Goal: Task Accomplishment & Management: Use online tool/utility

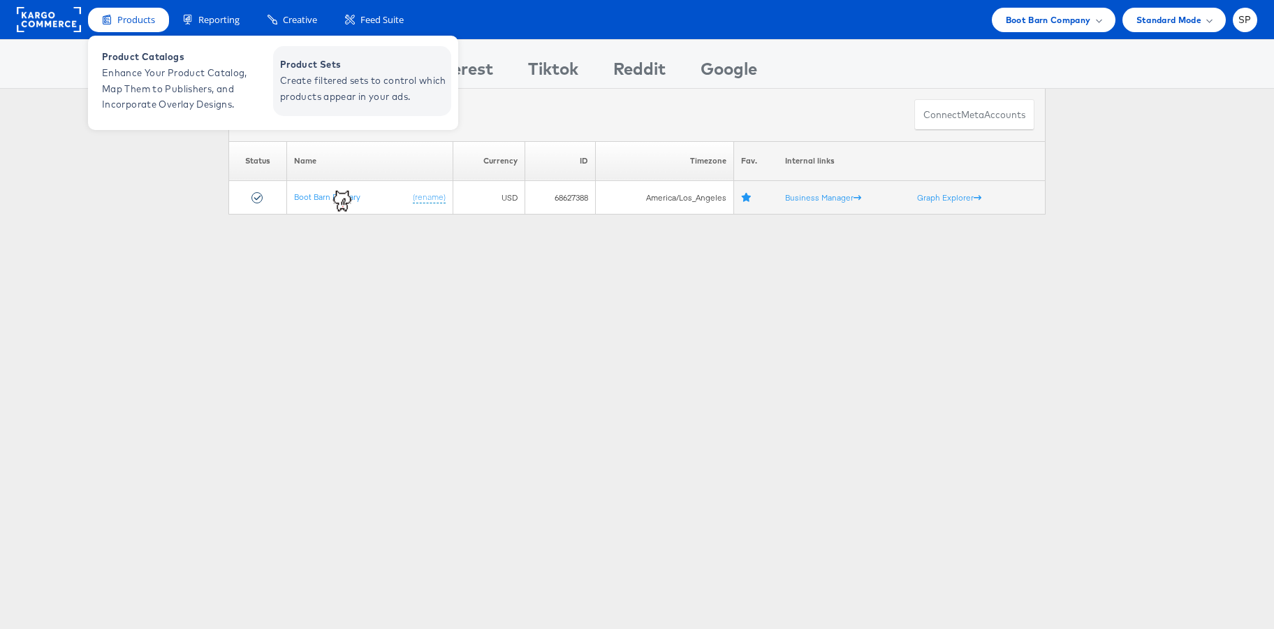
click at [329, 85] on span "Create filtered sets to control which products appear in your ads." at bounding box center [364, 89] width 168 height 32
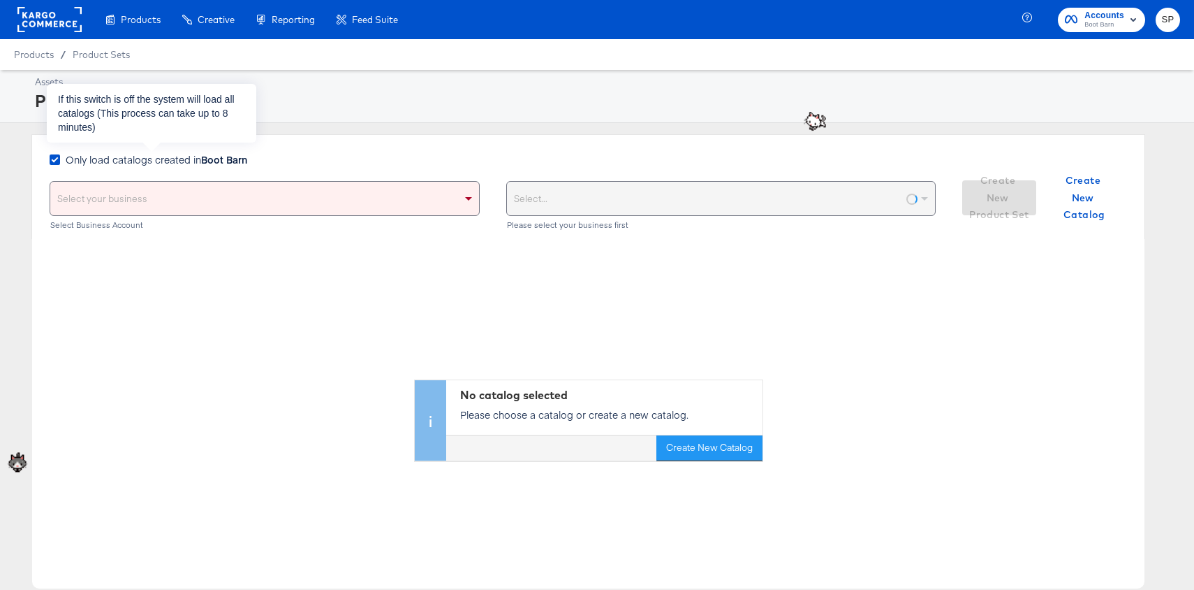
click at [193, 158] on span "Only load catalogs created in Boot Barn" at bounding box center [157, 159] width 182 height 14
click at [0, 0] on input "Only load catalogs created in Boot Barn" at bounding box center [0, 0] width 0 height 0
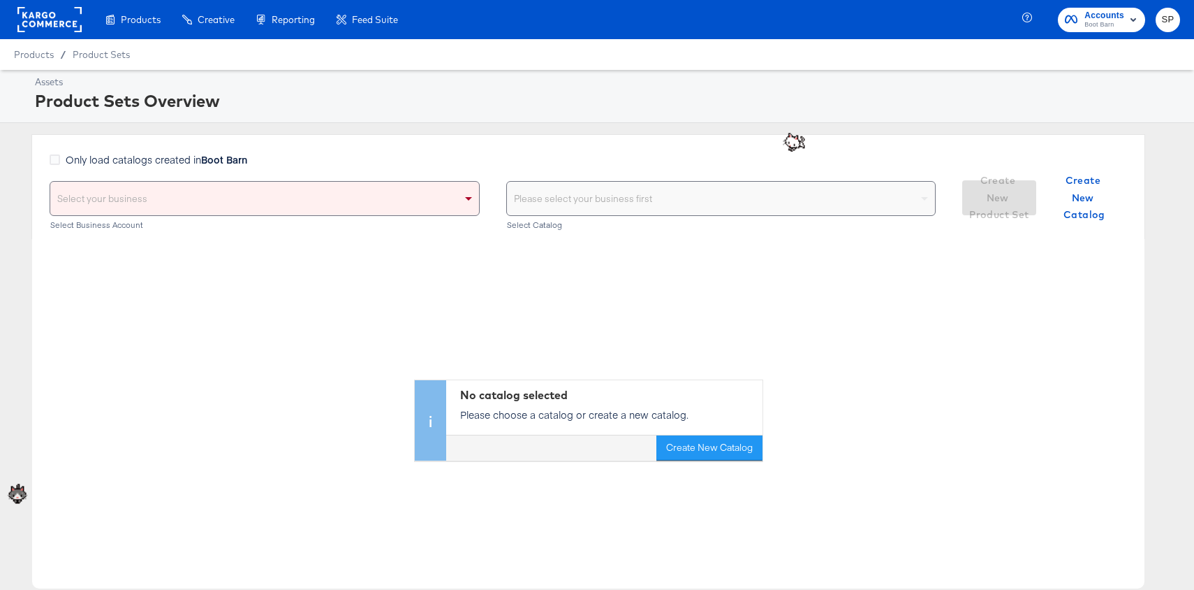
click at [203, 194] on div "Select your business" at bounding box center [264, 199] width 429 height 34
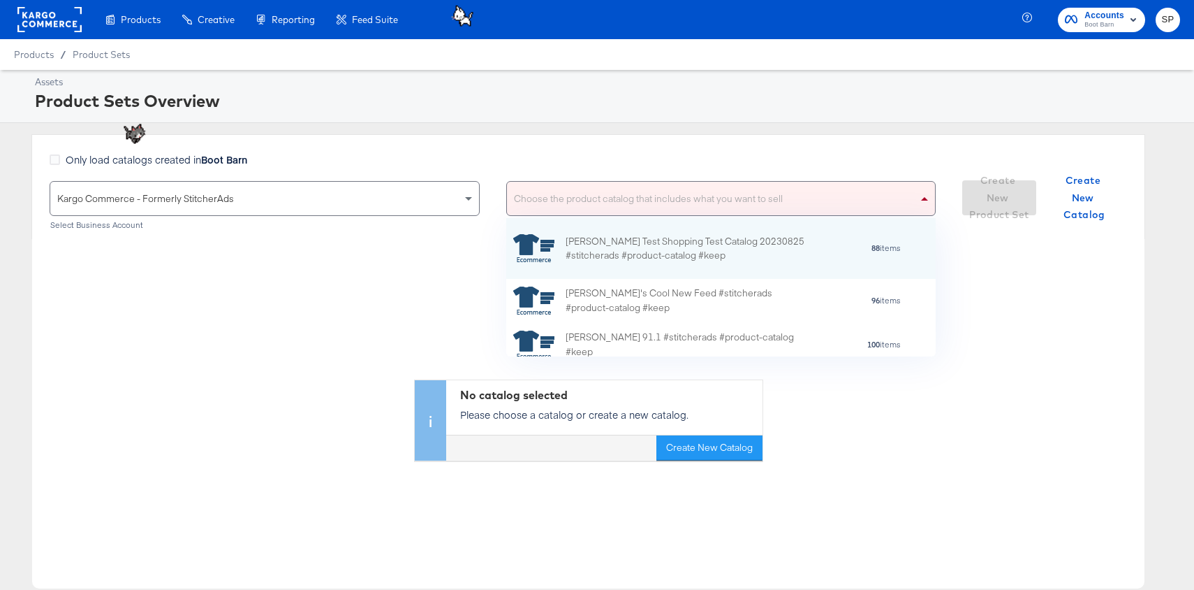
click at [629, 197] on div "Choose the product catalog that includes what you want to sell" at bounding box center [721, 199] width 429 height 34
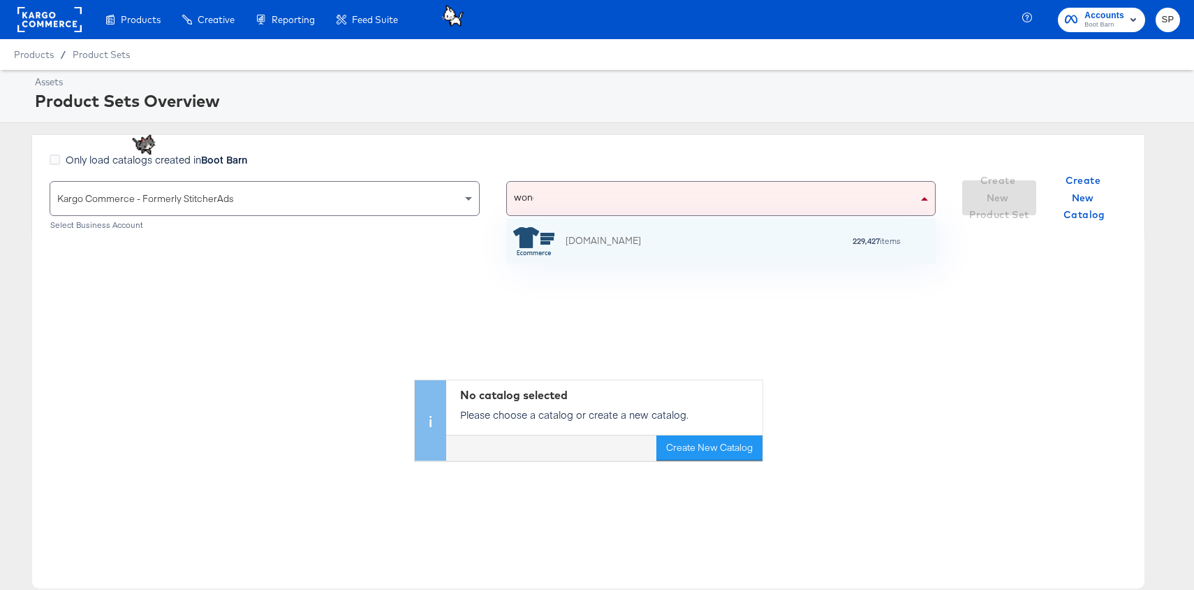
scroll to position [1, 1]
type input "wonde"
click at [641, 234] on div "[DOMAIN_NAME]" at bounding box center [603, 240] width 75 height 15
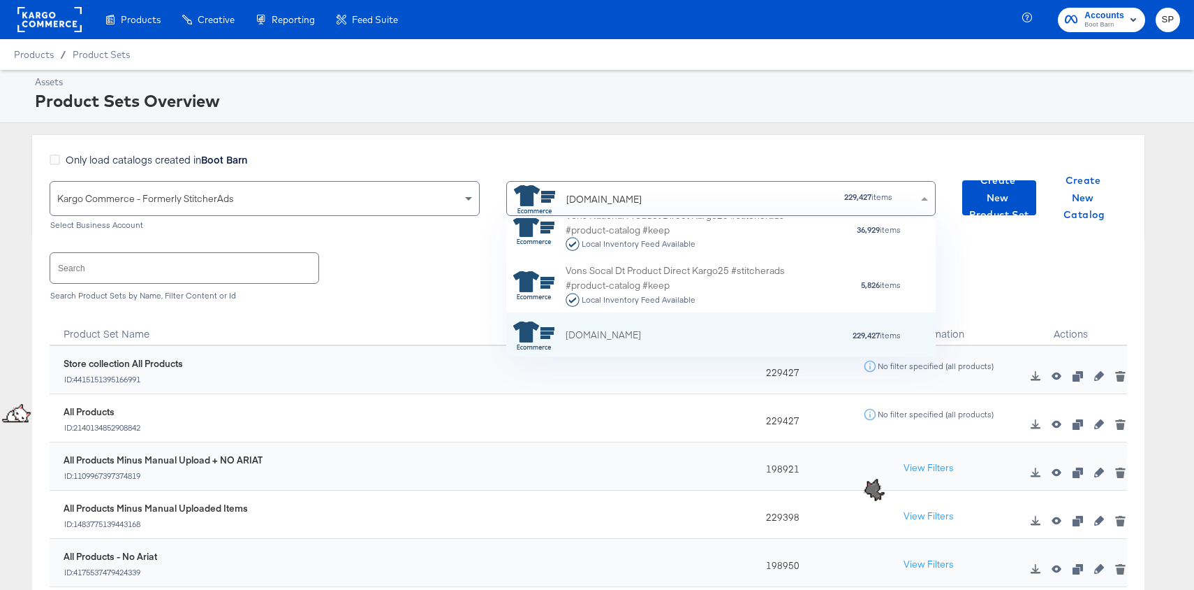
scroll to position [138, 430]
click at [374, 291] on div "Search Product Sets by Name, Filter Content or Id" at bounding box center [589, 296] width 1078 height 10
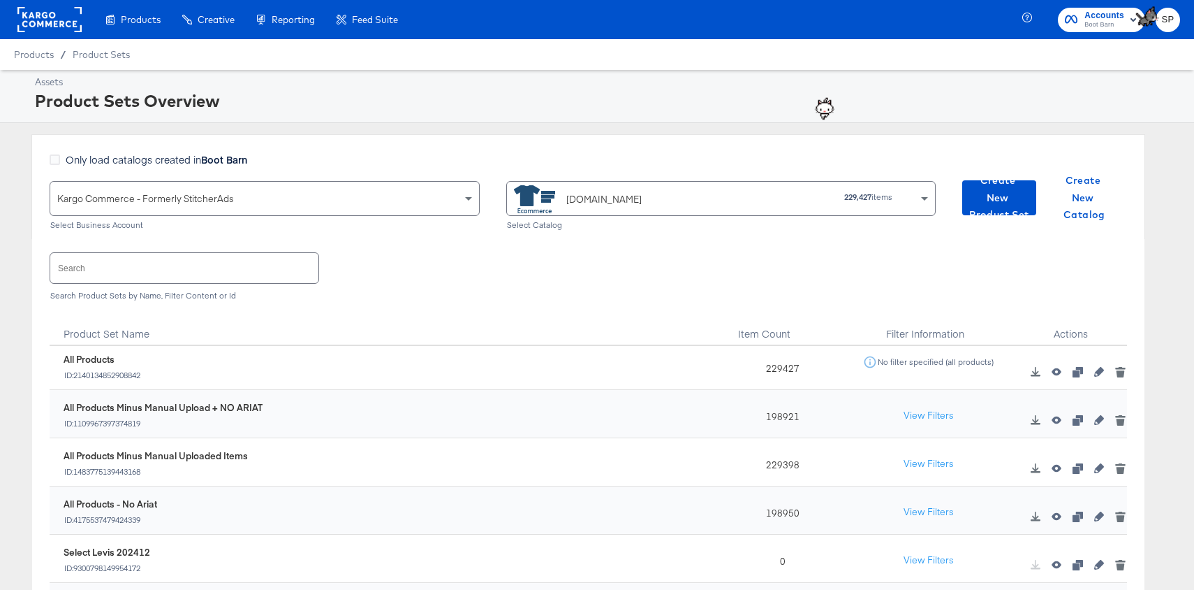
scroll to position [56, 0]
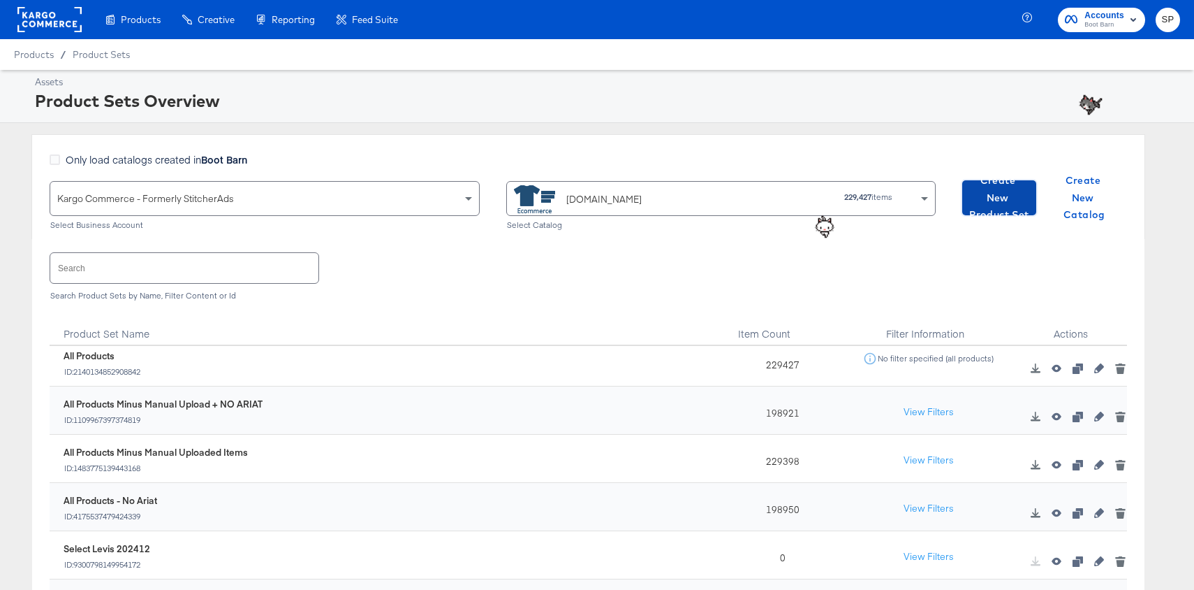
click at [1004, 205] on span "Create New Product Set" at bounding box center [999, 198] width 63 height 52
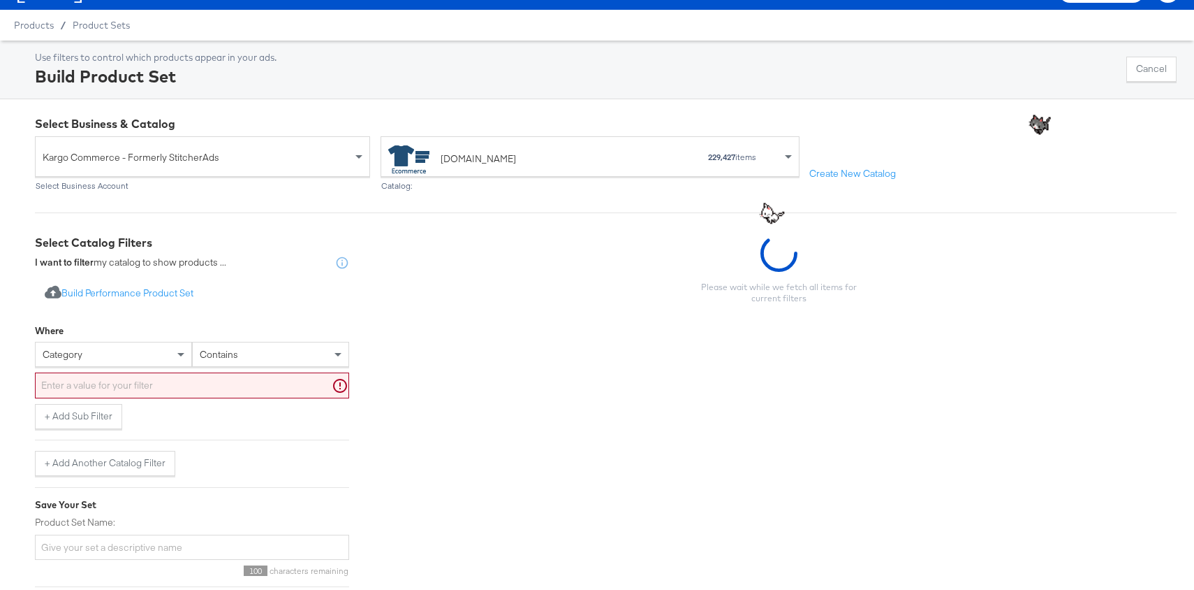
scroll to position [31, 0]
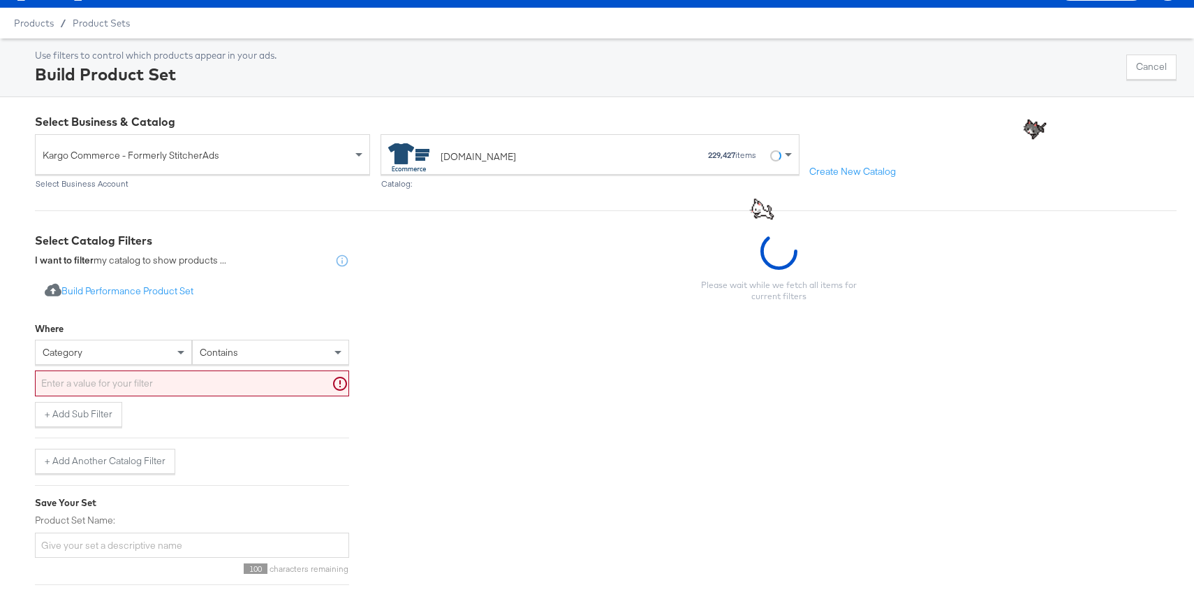
click at [117, 353] on div "category" at bounding box center [114, 352] width 156 height 24
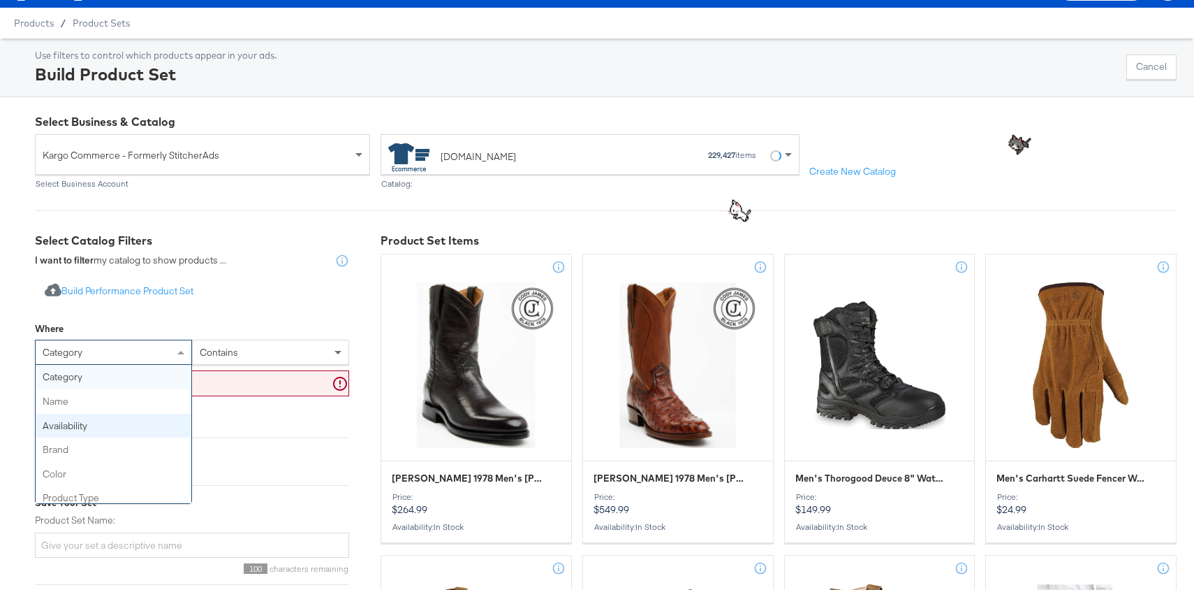
scroll to position [562, 0]
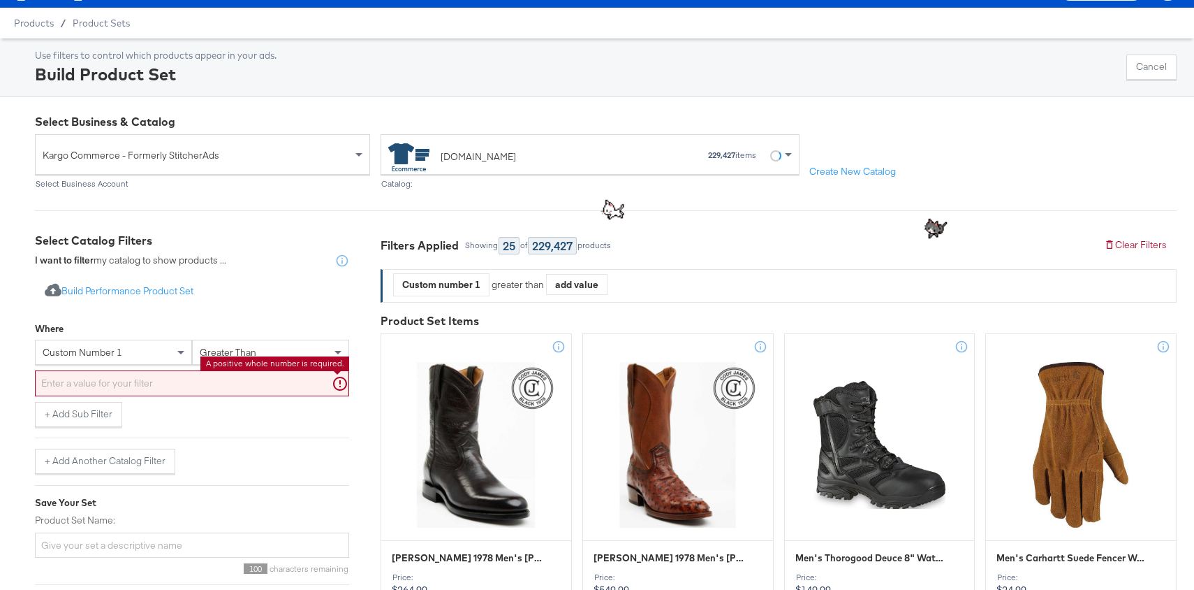
click at [241, 376] on input "text" at bounding box center [192, 383] width 314 height 26
click at [312, 350] on div "greater than" at bounding box center [271, 352] width 156 height 24
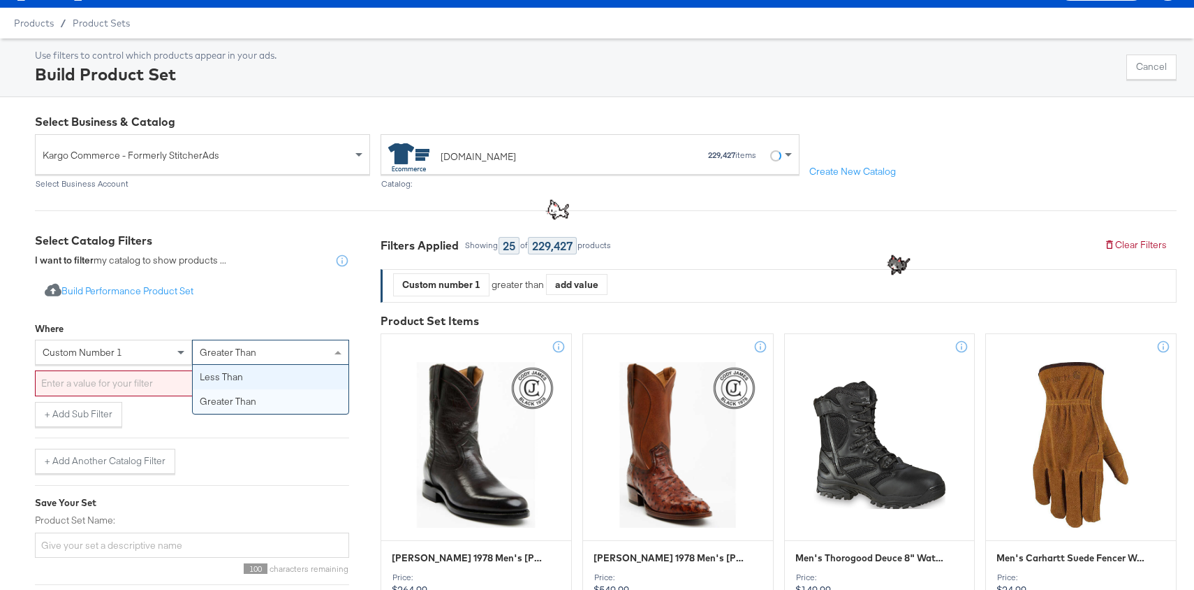
click at [118, 371] on input "text" at bounding box center [192, 383] width 314 height 26
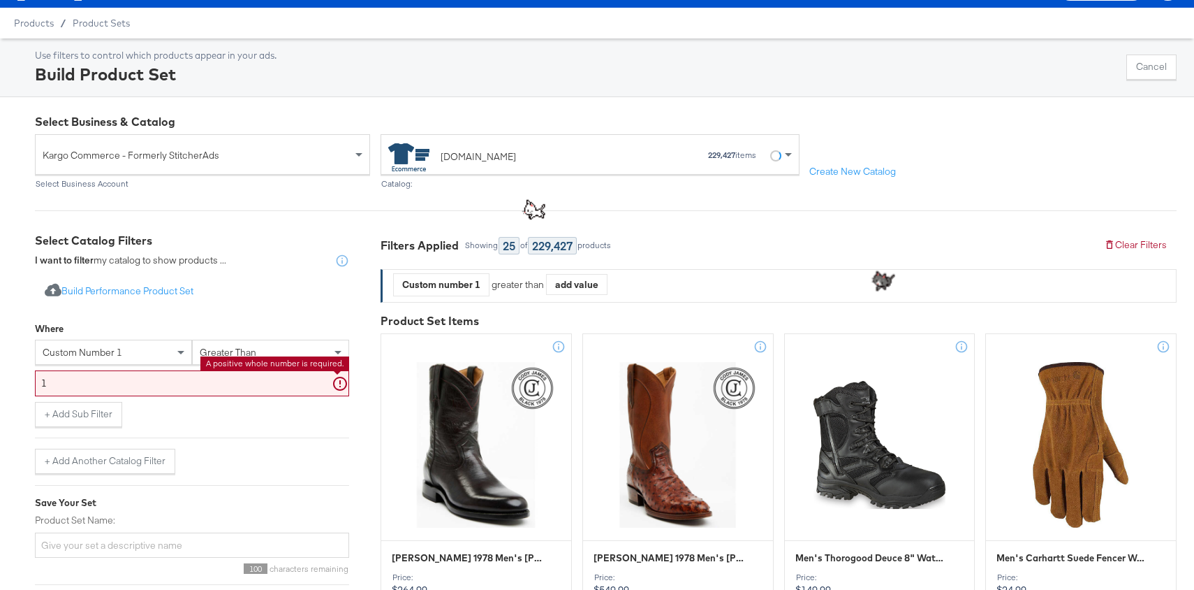
type input "1"
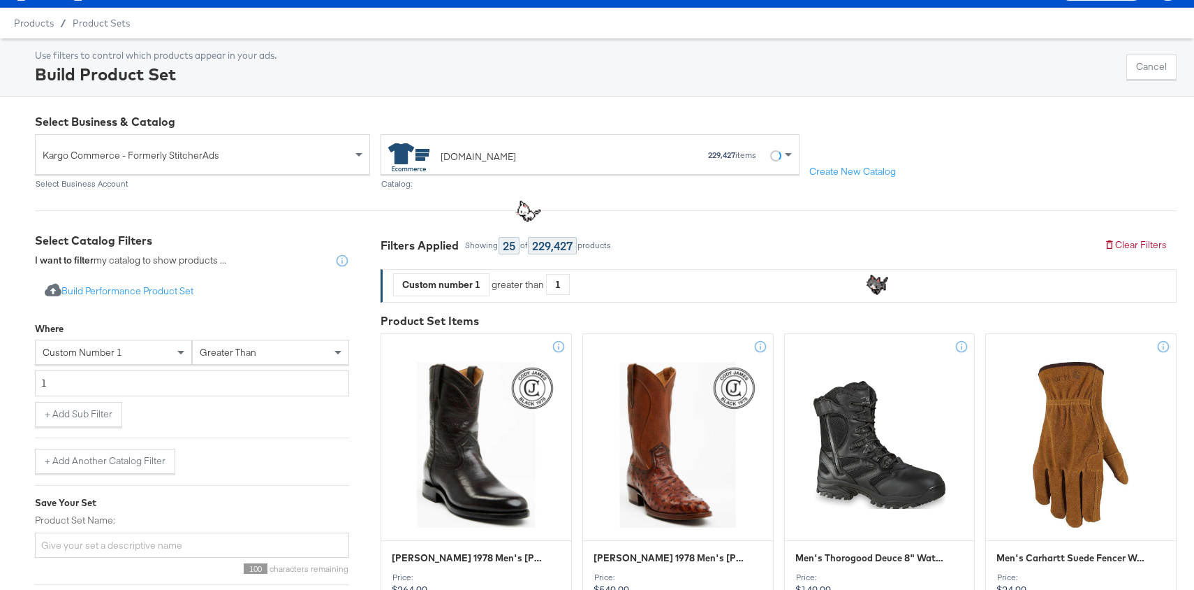
click at [215, 423] on div "+ Add Sub Filter" at bounding box center [192, 414] width 314 height 25
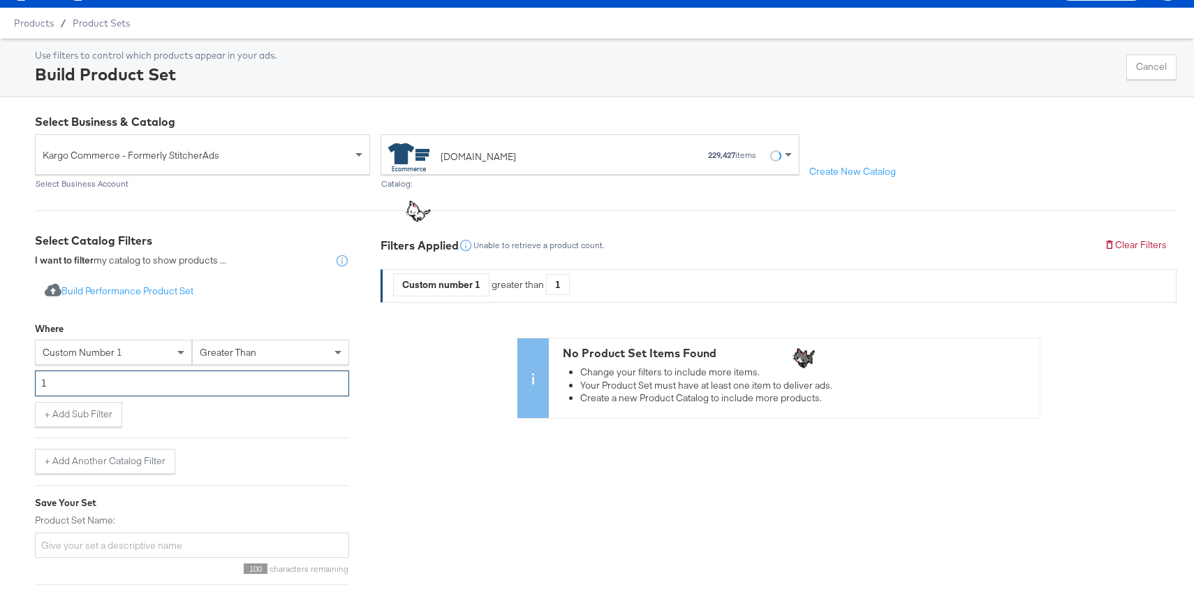
click at [205, 379] on input "1" at bounding box center [192, 383] width 314 height 26
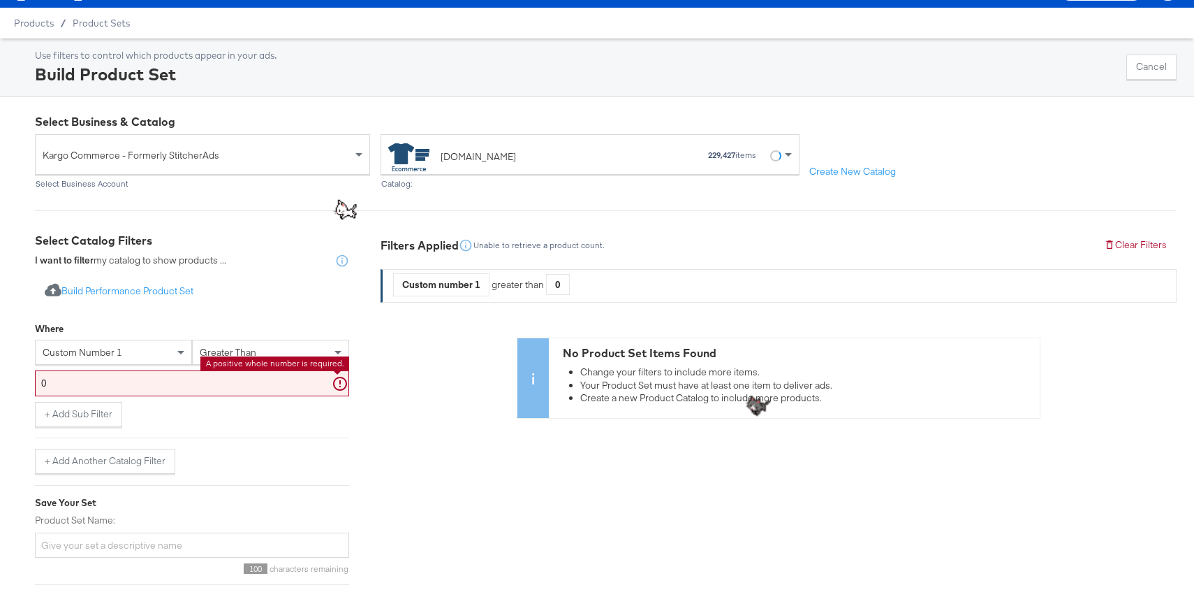
type input "0"
click at [127, 336] on div "Where" at bounding box center [192, 330] width 314 height 17
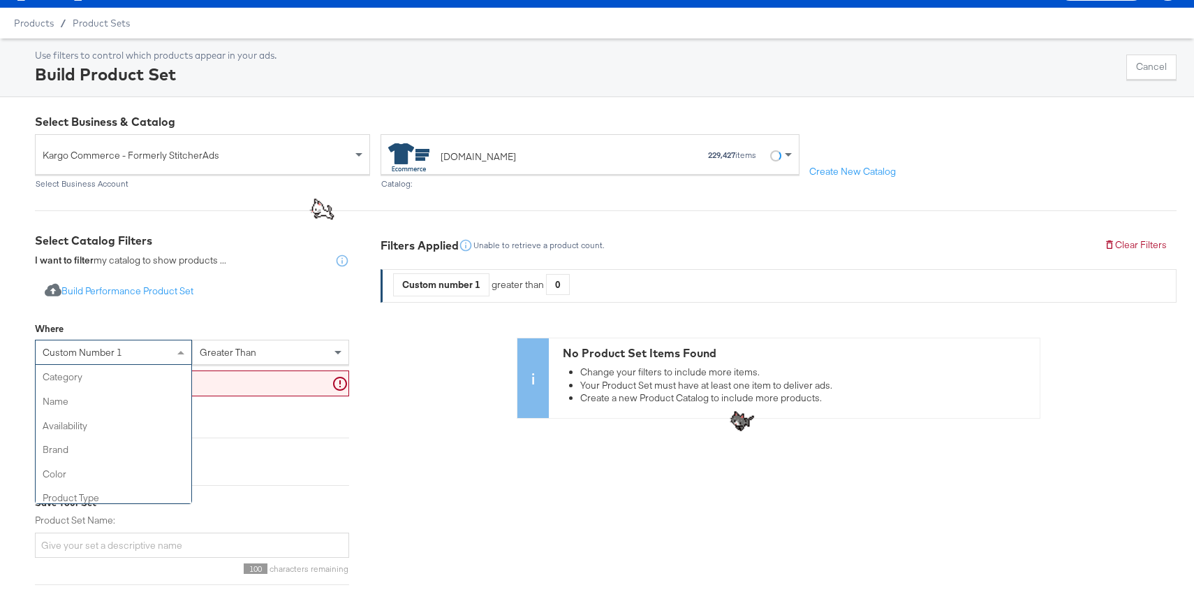
click at [129, 353] on div "custom number 1" at bounding box center [114, 352] width 156 height 24
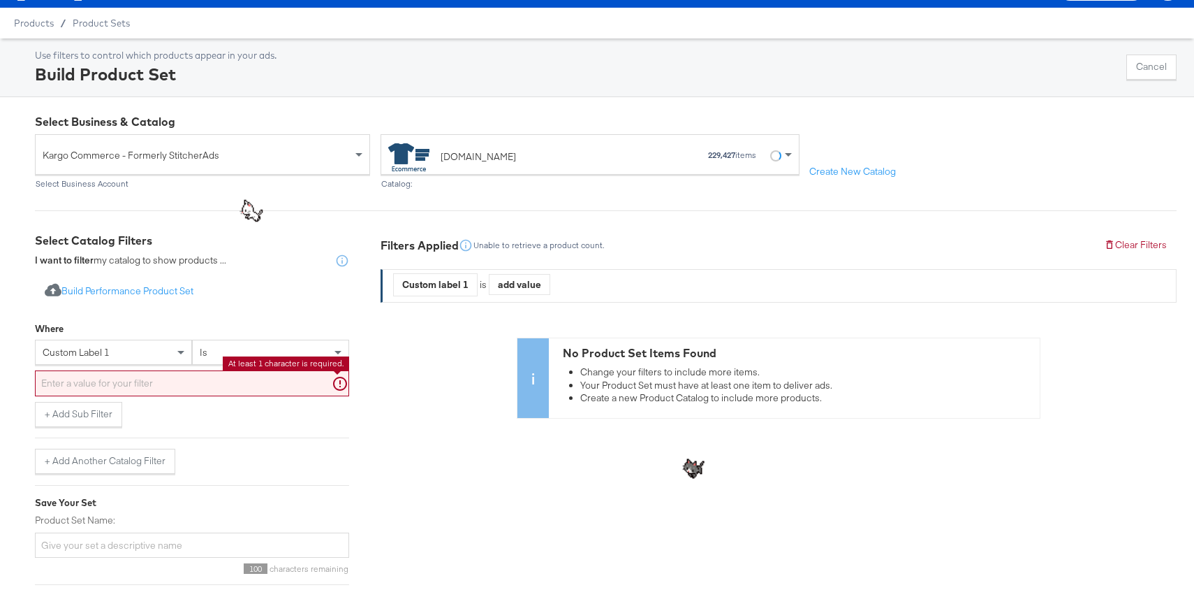
click at [122, 385] on input "text" at bounding box center [192, 383] width 314 height 26
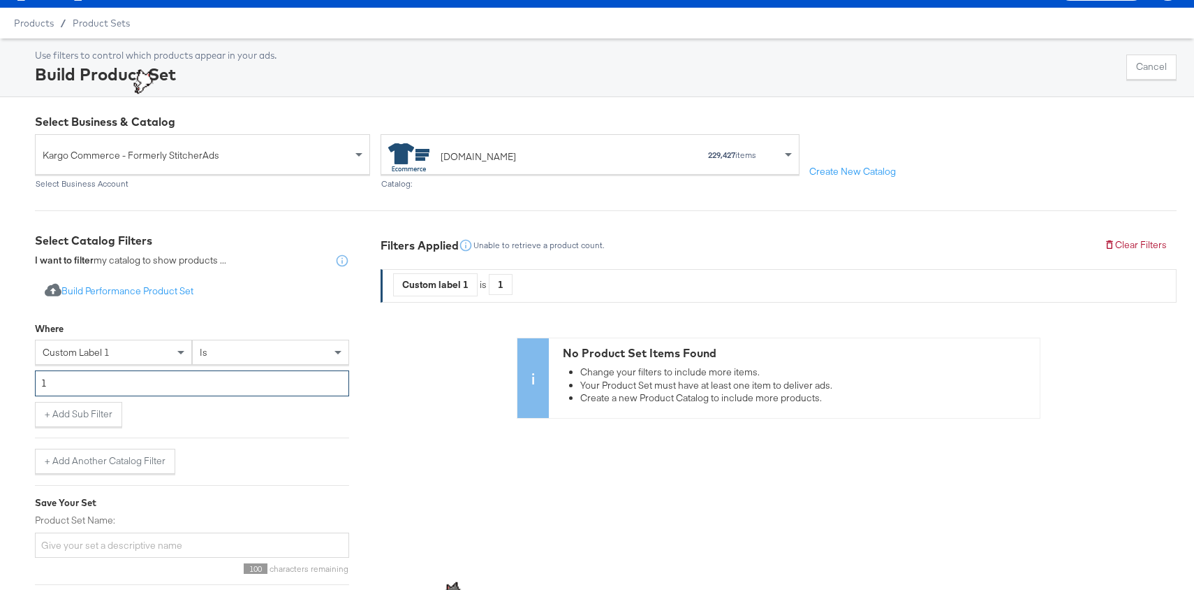
type input "1"
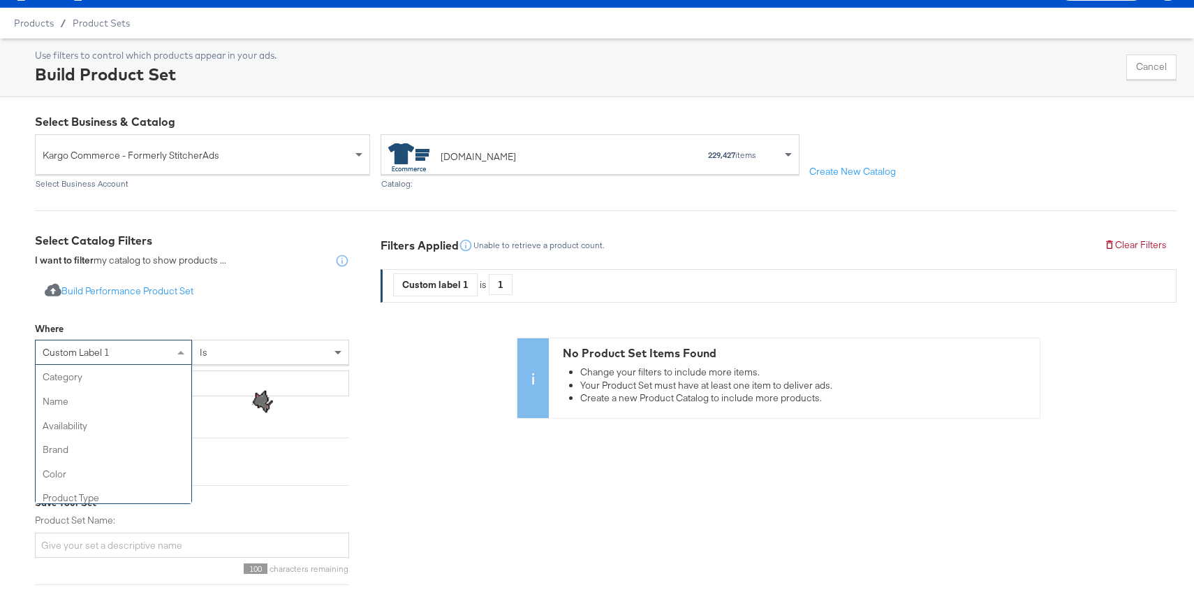
click at [82, 353] on span "custom label 1" at bounding box center [76, 352] width 67 height 13
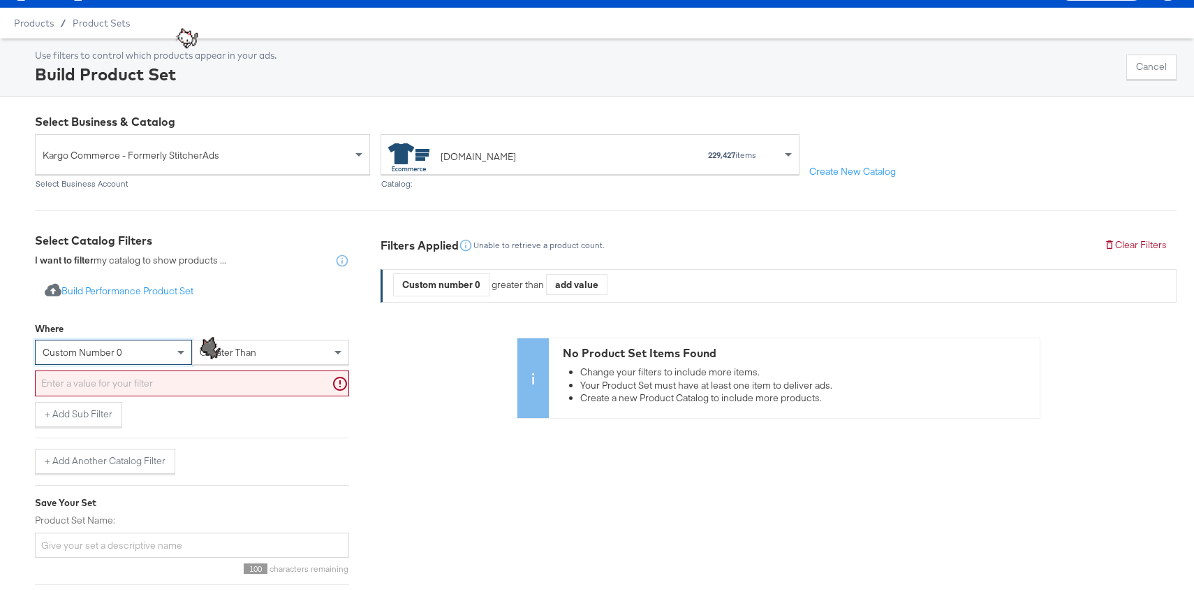
click at [117, 387] on input "text" at bounding box center [192, 383] width 314 height 26
type input "0"
click at [247, 437] on div at bounding box center [192, 437] width 314 height 1
click at [249, 429] on div "Where custom number 0 greater than 0 + Add Sub Filter + Add Another Catalog Fil…" at bounding box center [192, 394] width 314 height 159
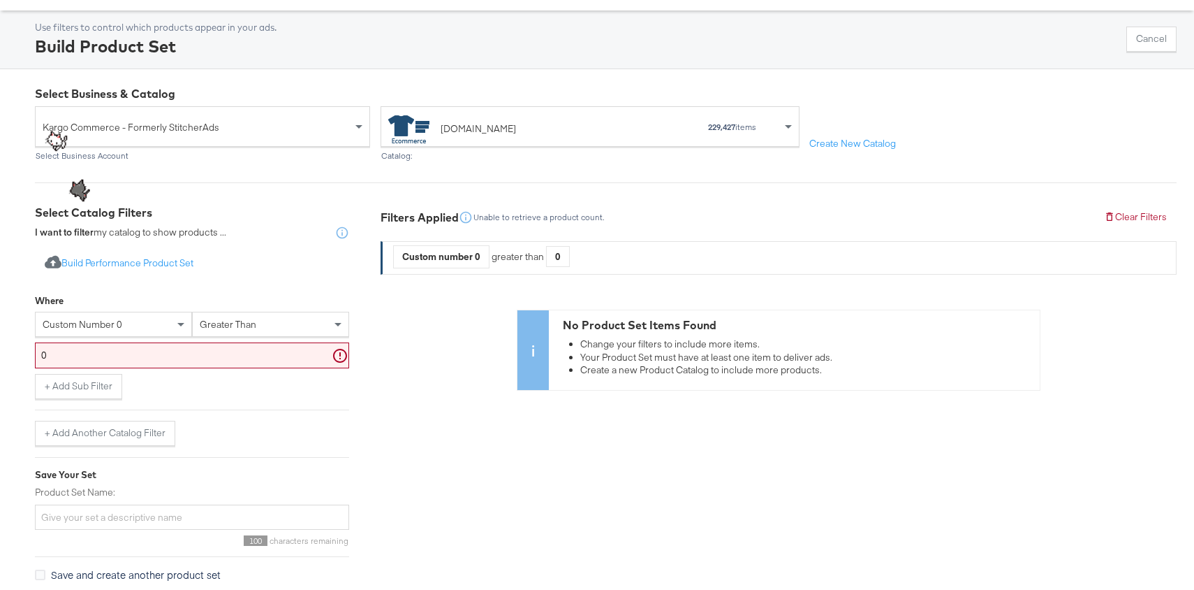
scroll to position [63, 0]
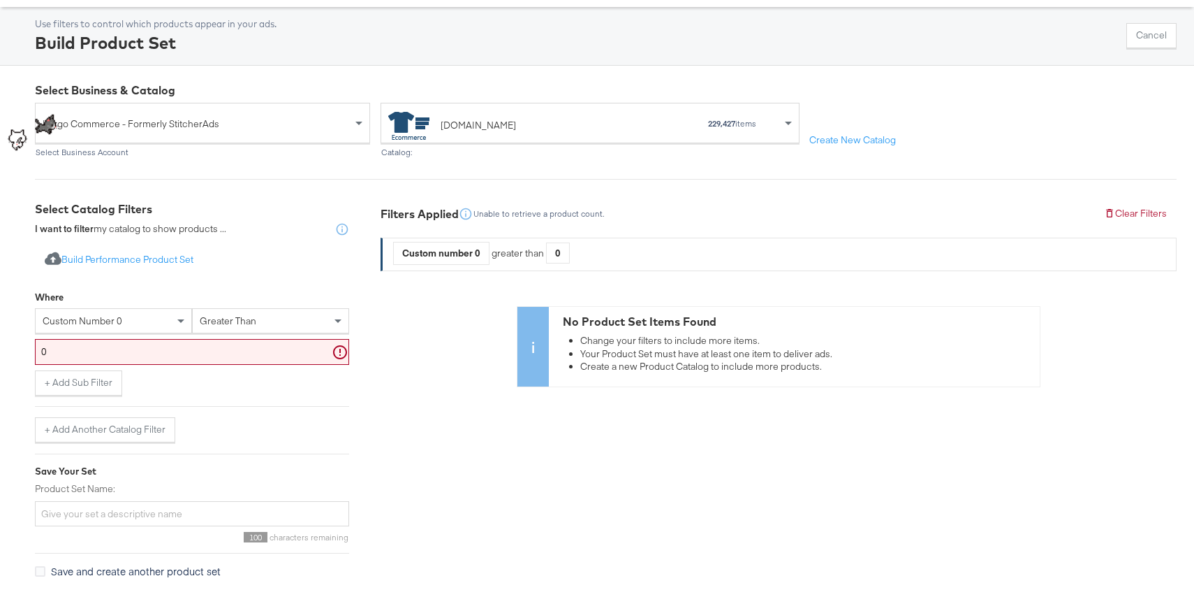
click at [195, 397] on div "Where custom number 0 greater than 0 + Add Sub Filter + Add Another Catalog Fil…" at bounding box center [192, 363] width 314 height 159
click at [238, 318] on span "greater than" at bounding box center [228, 320] width 57 height 13
click at [221, 323] on span "less than" at bounding box center [221, 320] width 43 height 13
click at [211, 351] on input "text" at bounding box center [192, 352] width 314 height 26
click at [226, 396] on div "Where custom number 0 greater than 0 A positive whole number is required. + Add…" at bounding box center [192, 363] width 314 height 159
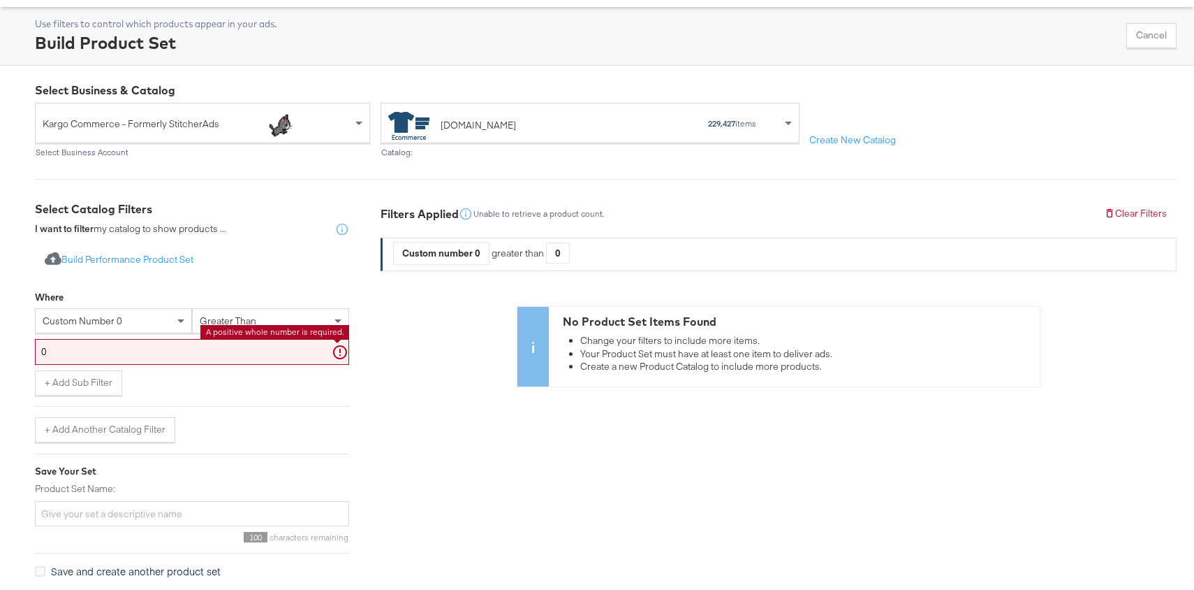
click at [310, 353] on input "0" at bounding box center [192, 352] width 314 height 26
type input "1"
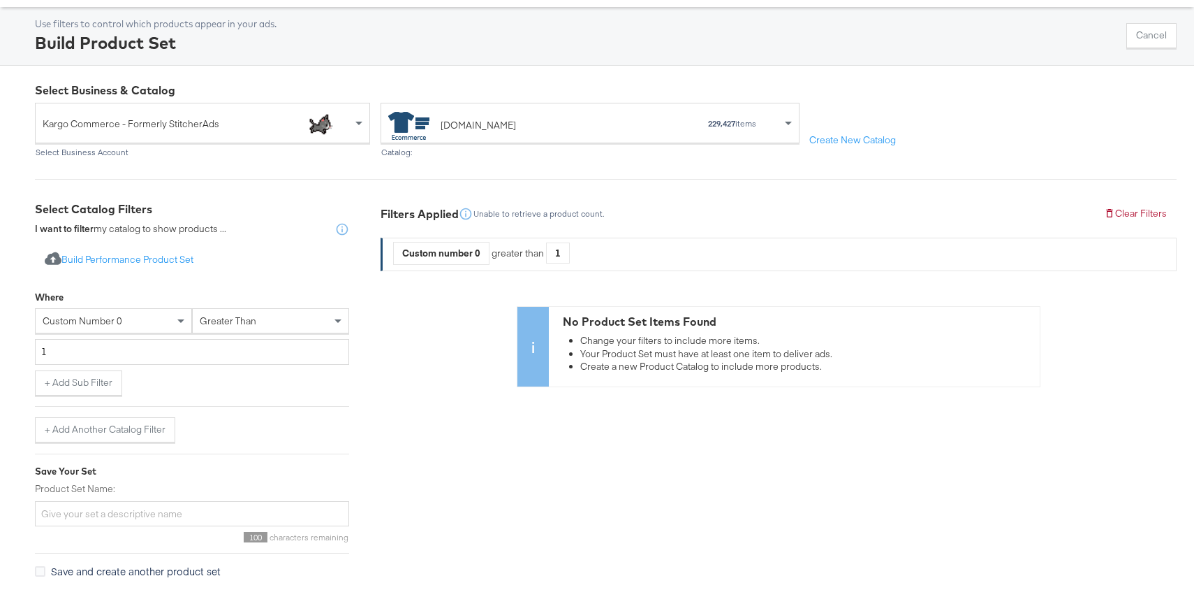
click at [303, 383] on div "+ Add Sub Filter" at bounding box center [192, 382] width 314 height 25
click at [158, 347] on input "1" at bounding box center [192, 352] width 314 height 26
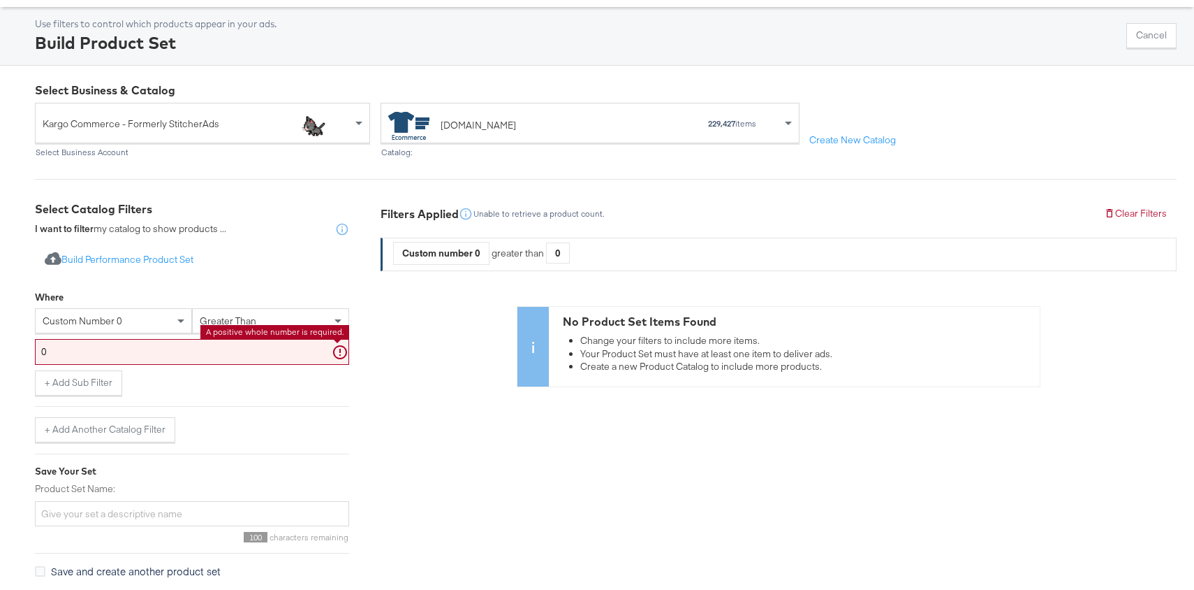
type input "0"
click at [233, 395] on div "Where custom number 0 greater than 0 + Add Sub Filter + Add Another Catalog Fil…" at bounding box center [192, 363] width 314 height 159
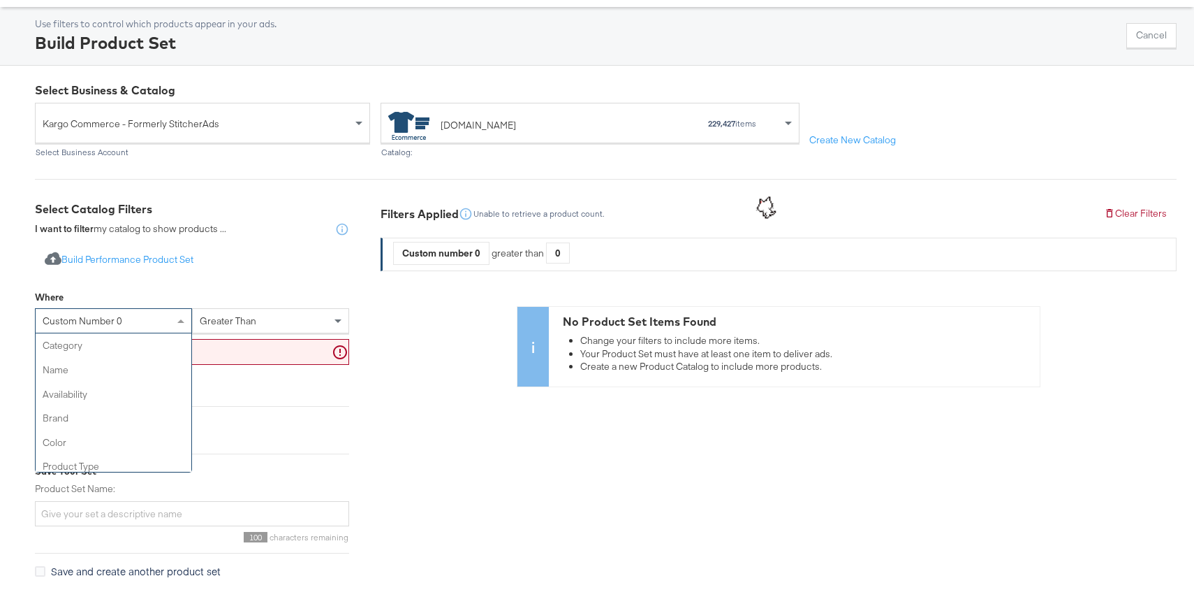
click at [115, 324] on span "custom number 0" at bounding box center [83, 320] width 80 height 13
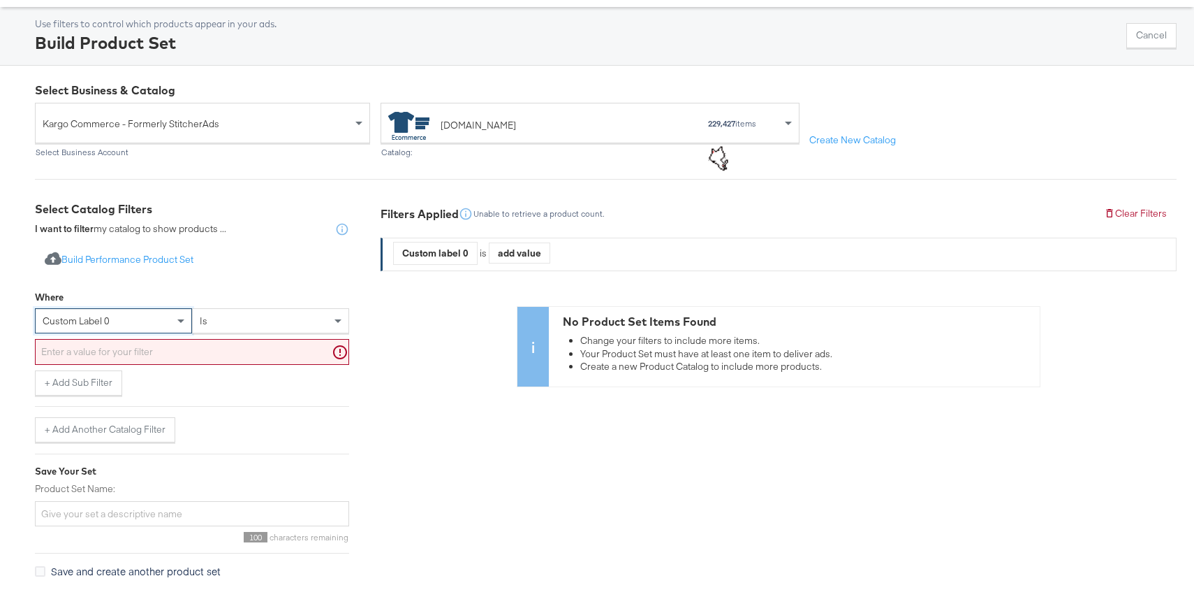
click at [227, 315] on div "is" at bounding box center [271, 321] width 156 height 24
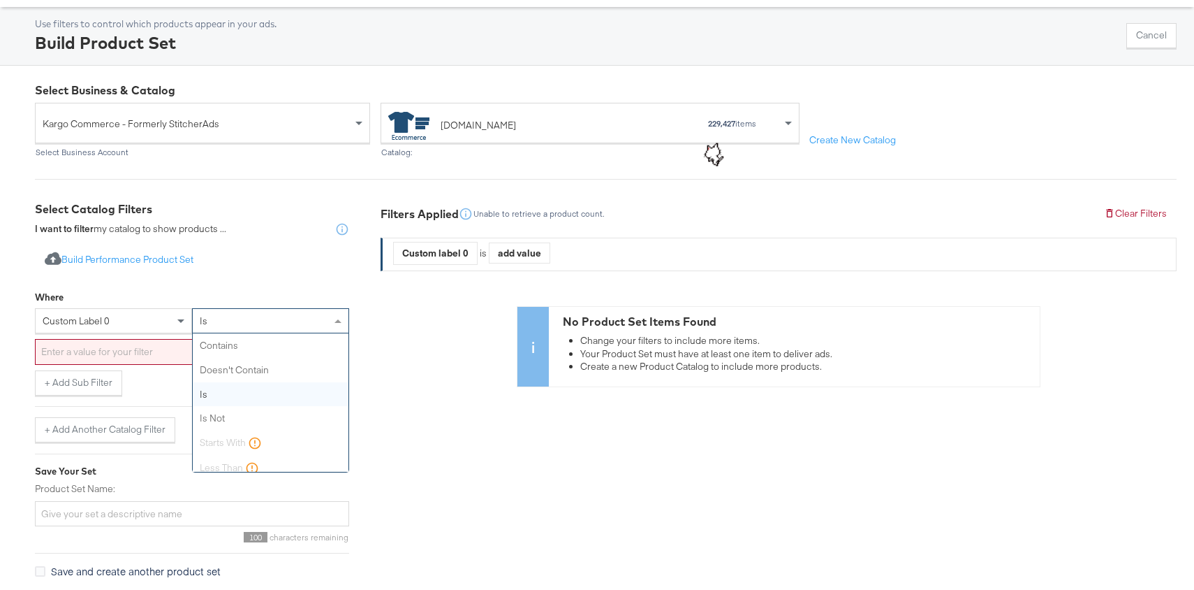
scroll to position [34, 0]
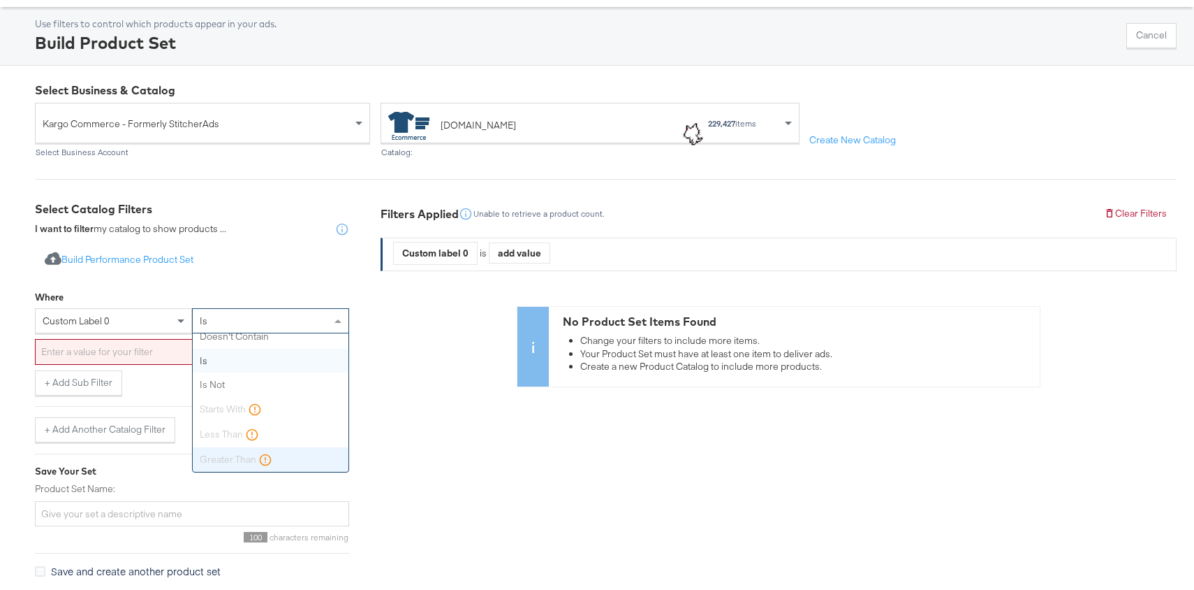
click at [227, 316] on div "is" at bounding box center [271, 321] width 156 height 24
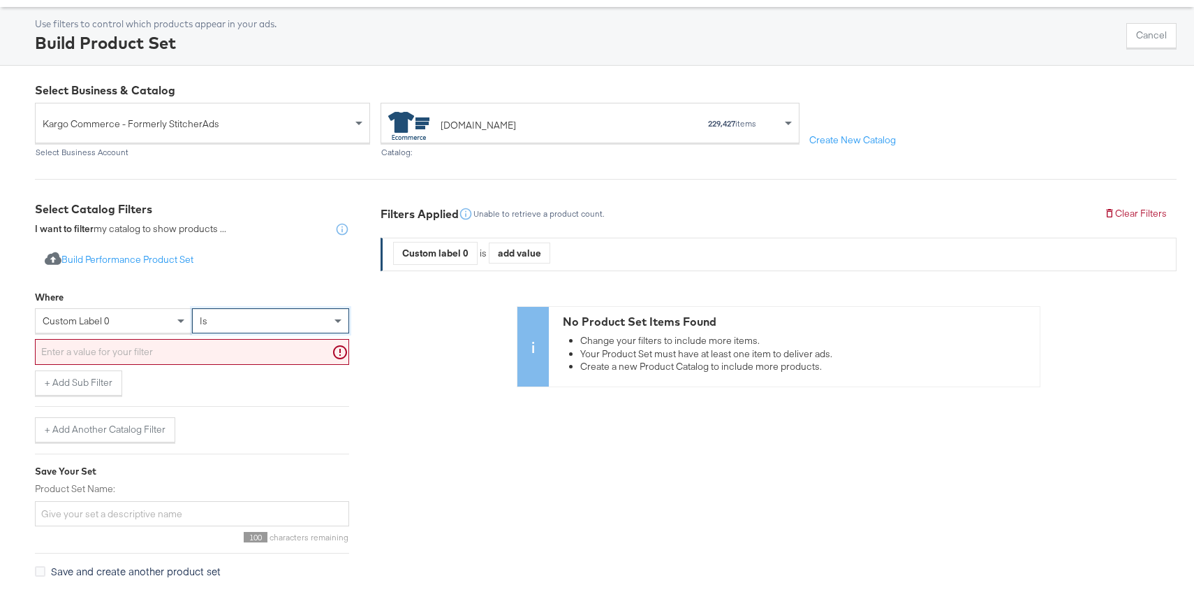
scroll to position [0, 0]
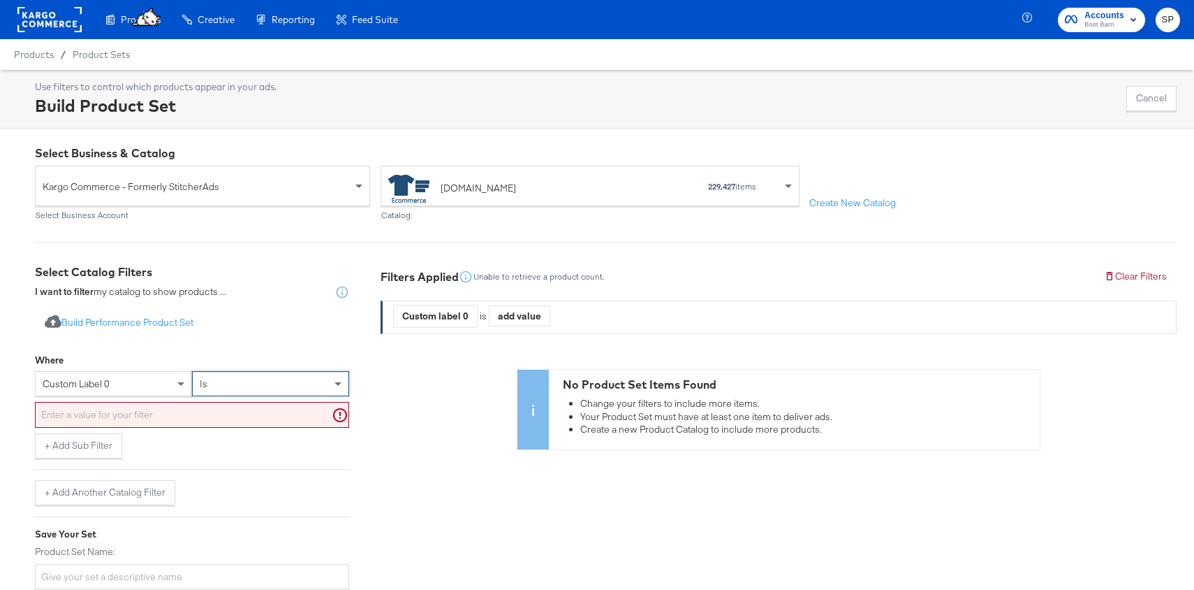
click at [56, 22] on rect at bounding box center [49, 19] width 64 height 25
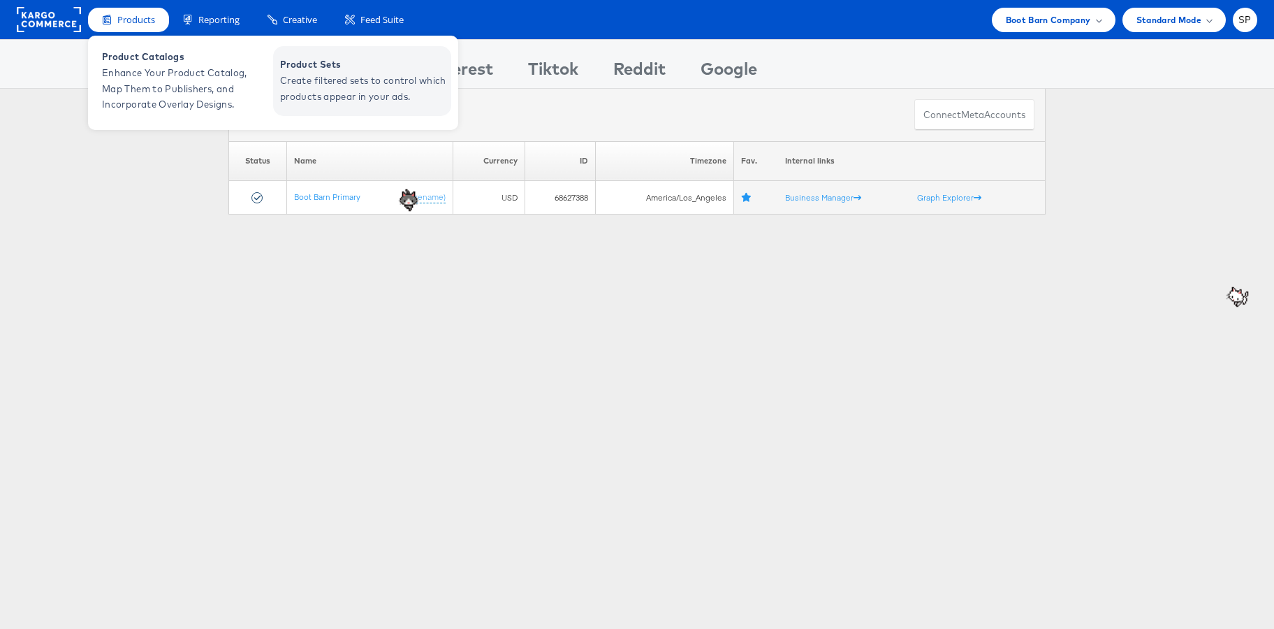
click at [335, 80] on span "Create filtered sets to control which products appear in your ads." at bounding box center [364, 89] width 168 height 32
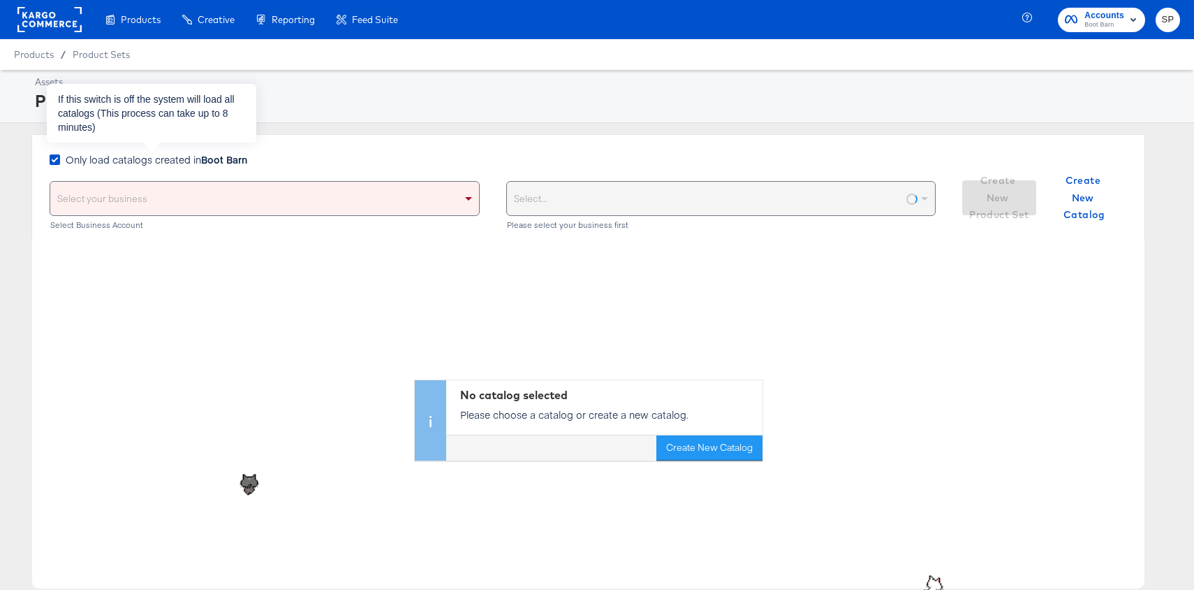
click at [212, 163] on strong "Boot Barn" at bounding box center [224, 159] width 46 height 14
click at [0, 0] on input "Only load catalogs created in Boot Barn" at bounding box center [0, 0] width 0 height 0
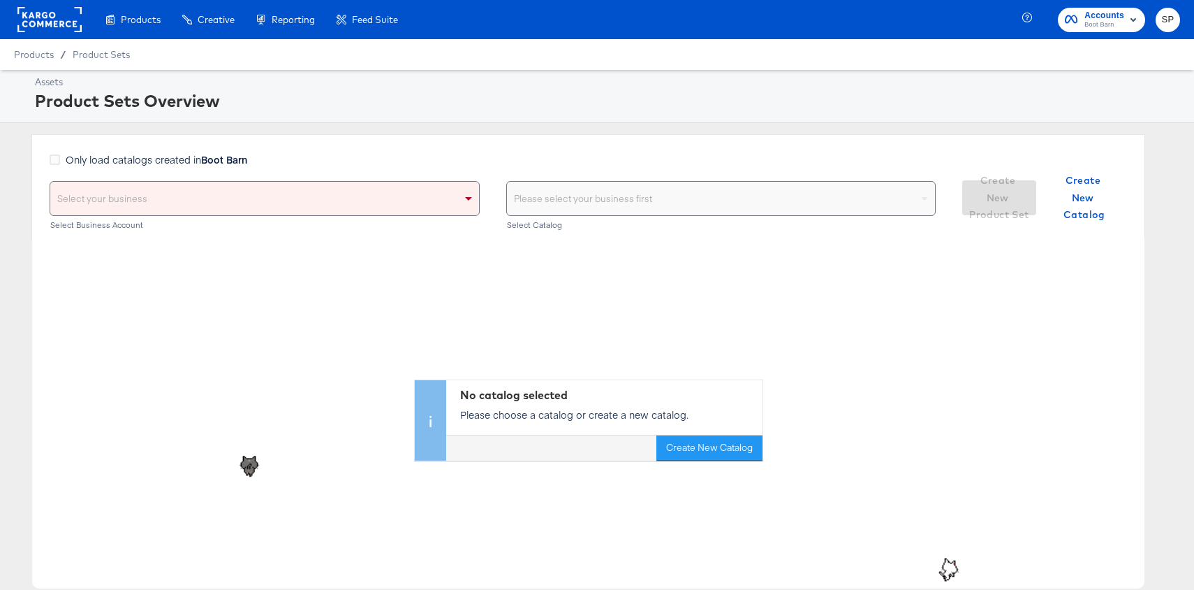
click at [220, 191] on div "Select your business" at bounding box center [264, 199] width 429 height 34
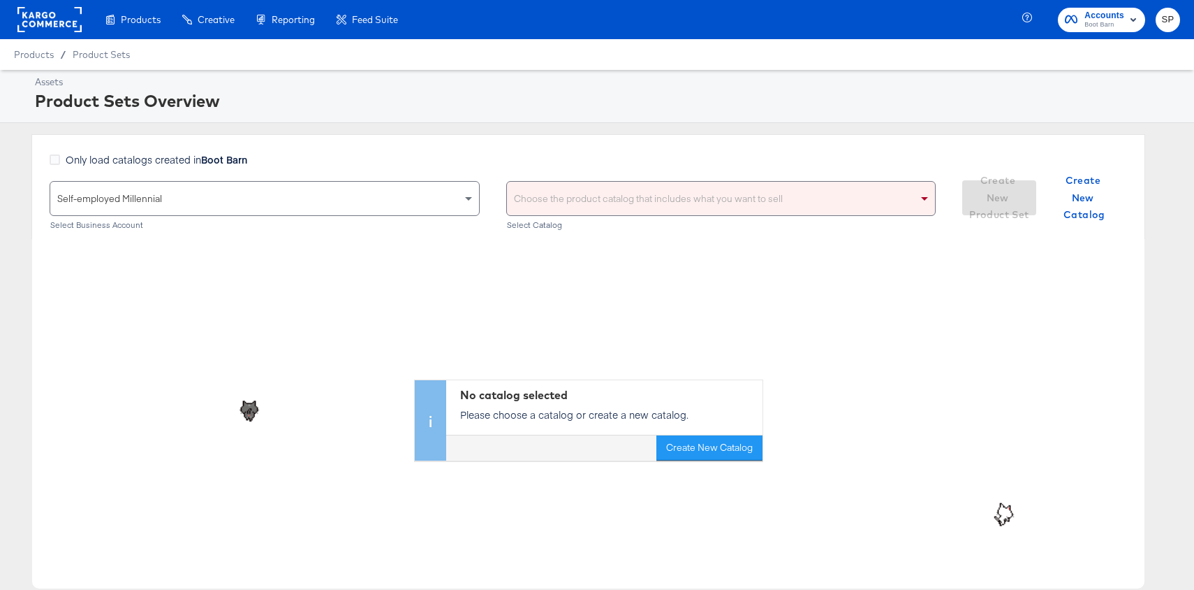
click at [216, 224] on div "Select Business Account" at bounding box center [265, 225] width 430 height 10
click at [216, 188] on div "Self-employed Millennial" at bounding box center [264, 199] width 429 height 34
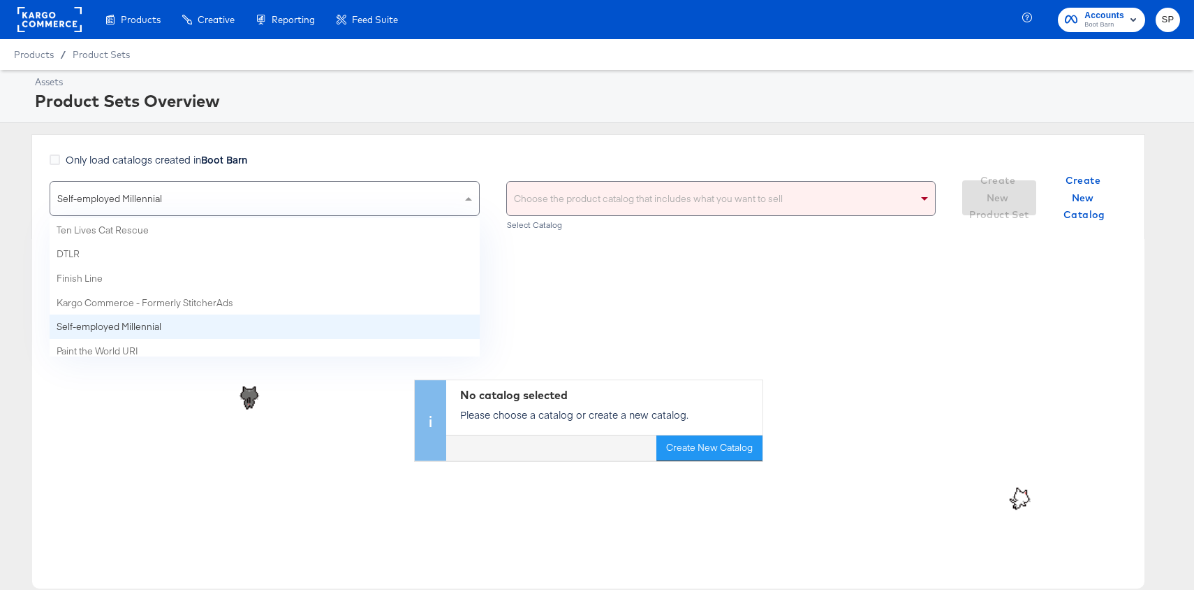
scroll to position [6, 0]
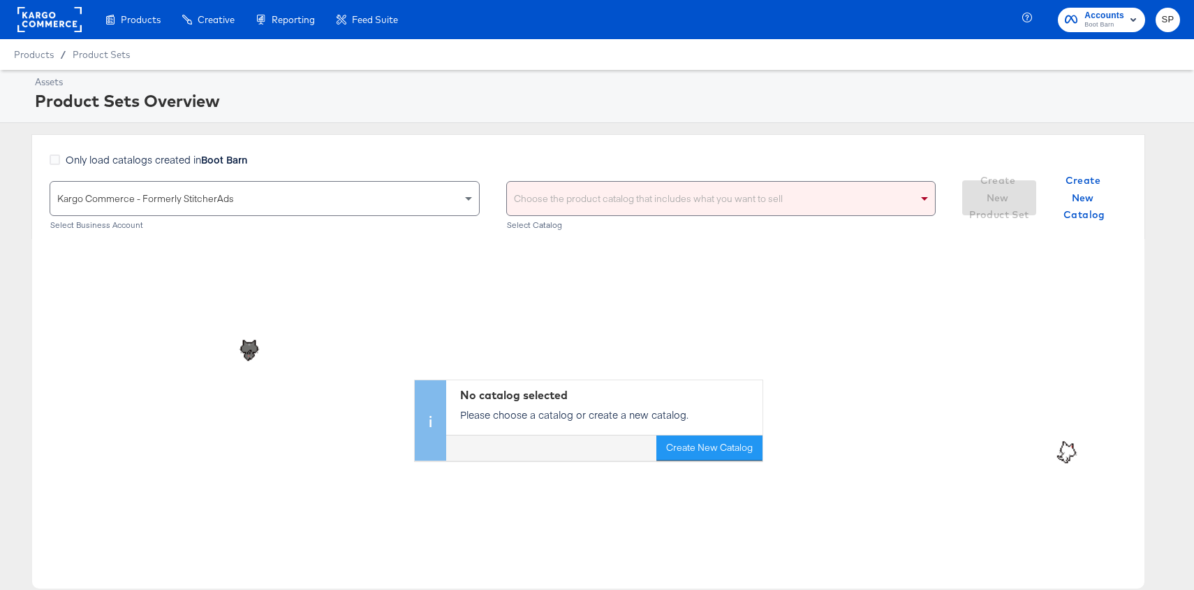
click at [590, 196] on div "Choose the product catalog that includes what you want to sell" at bounding box center [721, 199] width 429 height 34
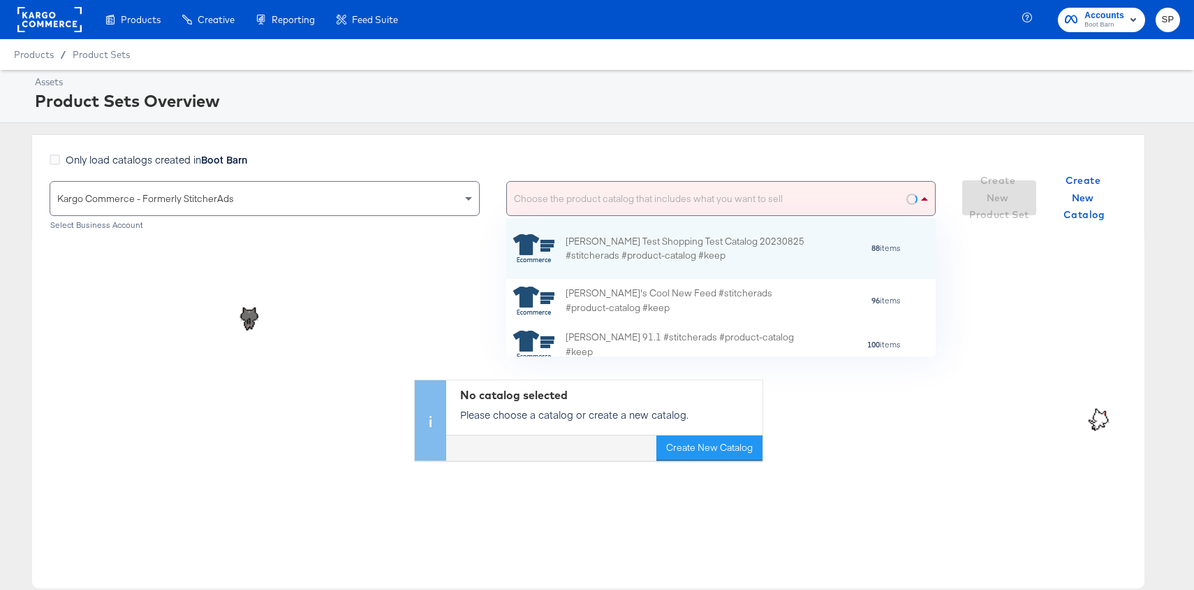
scroll to position [138, 430]
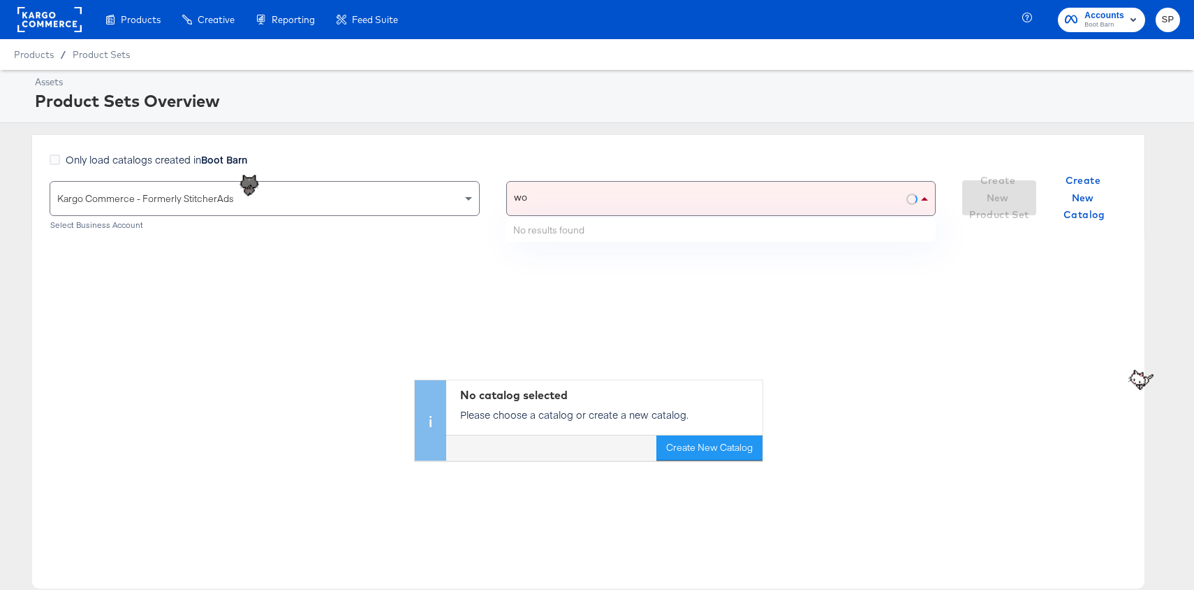
type input "w"
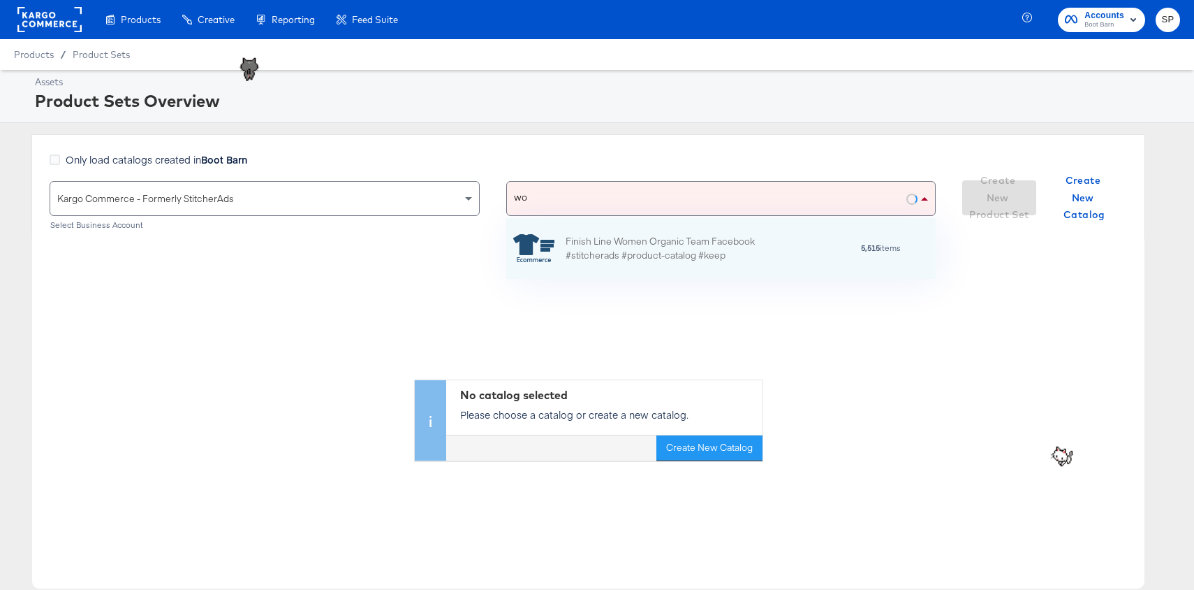
type input "w"
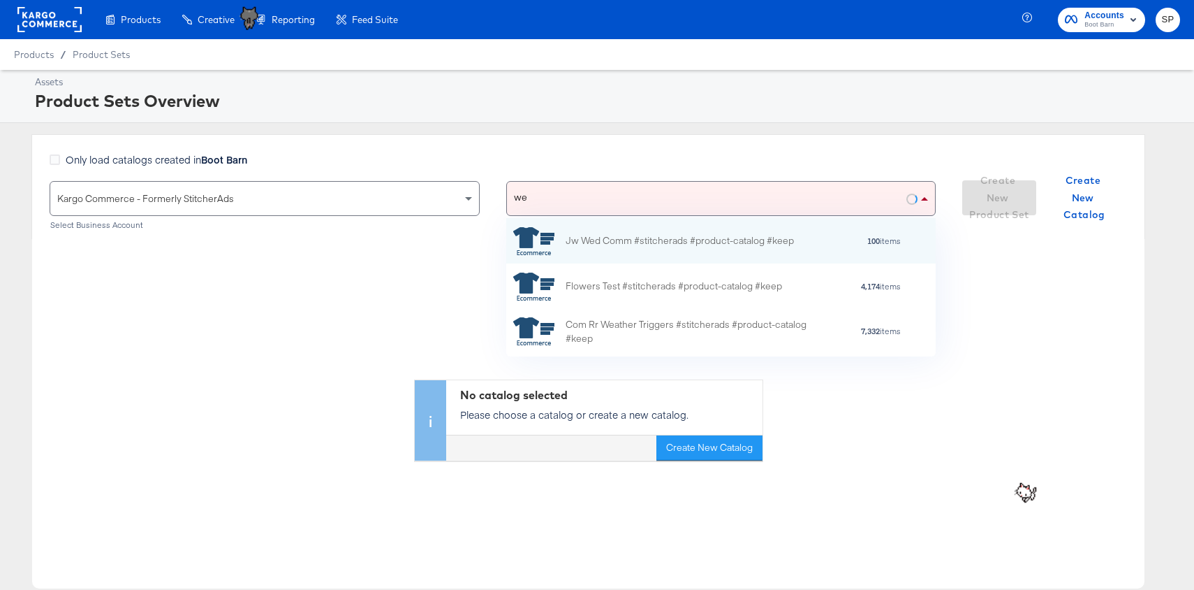
type input "w"
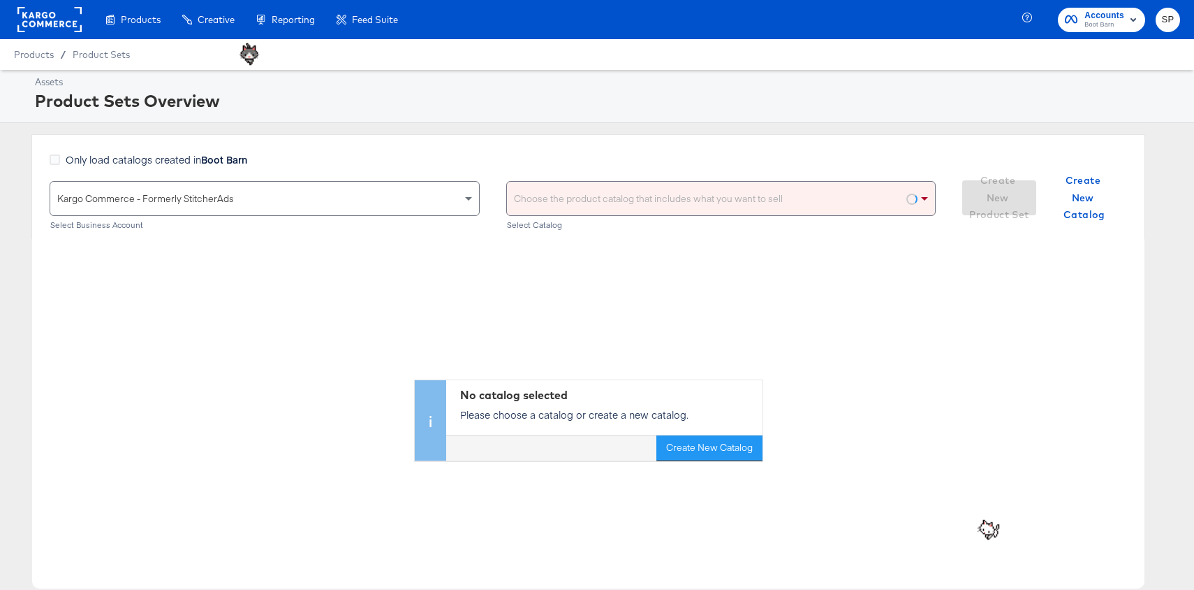
click at [432, 298] on div "No catalog selected Please choose a catalog or create a new catalog. Create New…" at bounding box center [588, 349] width 1113 height 221
click at [721, 194] on div "Choose the product catalog that includes what you want to sell" at bounding box center [721, 199] width 429 height 34
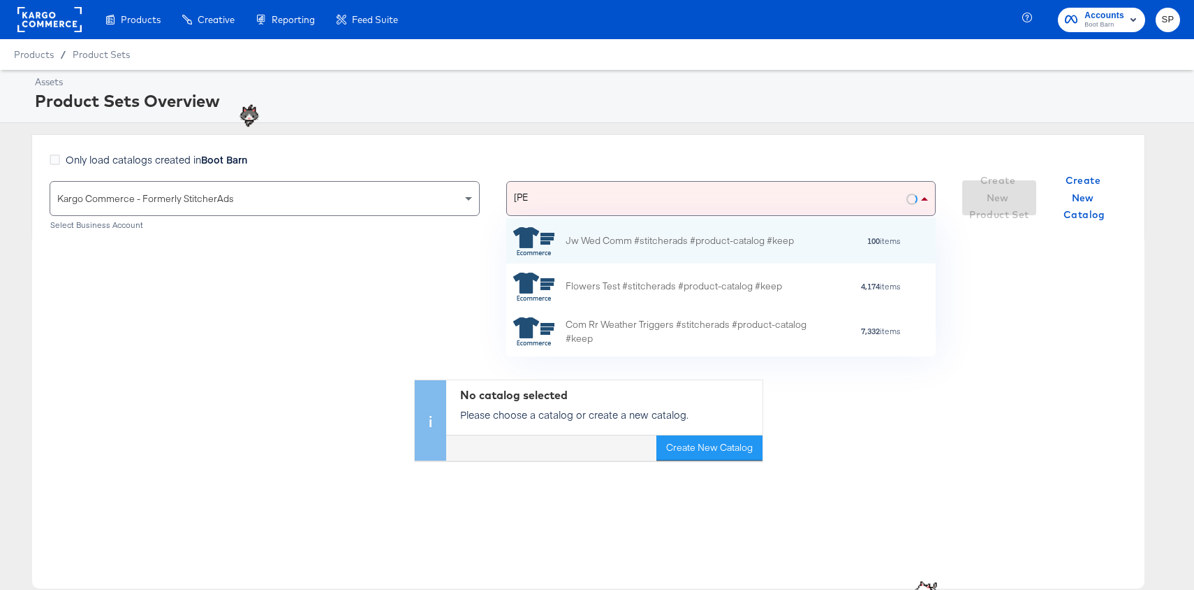
scroll to position [1, 1]
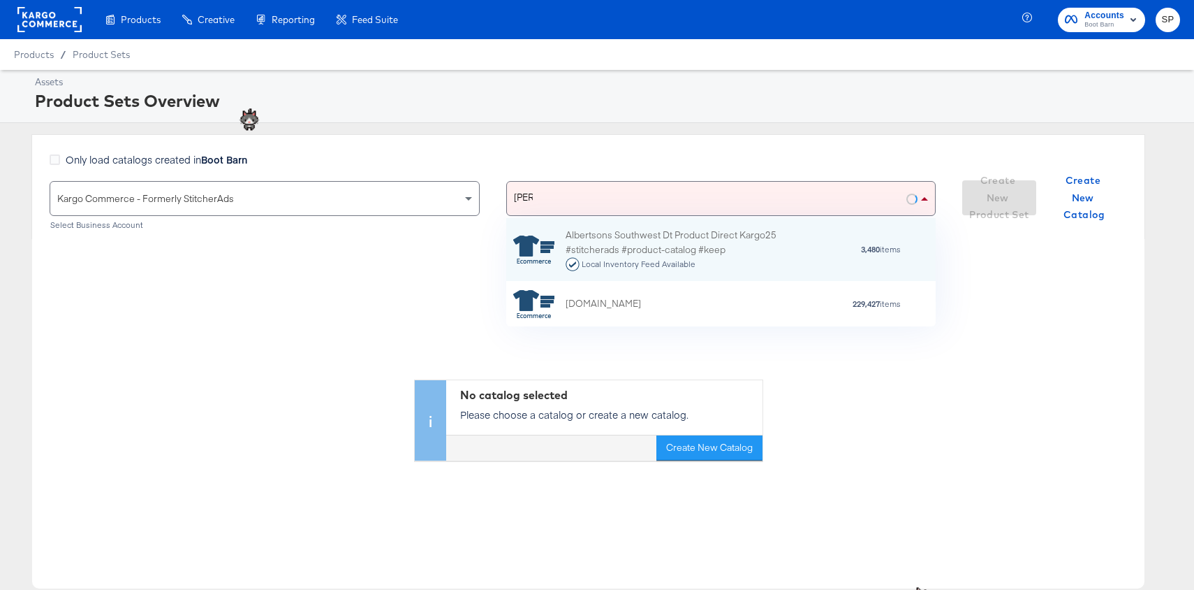
type input "west"
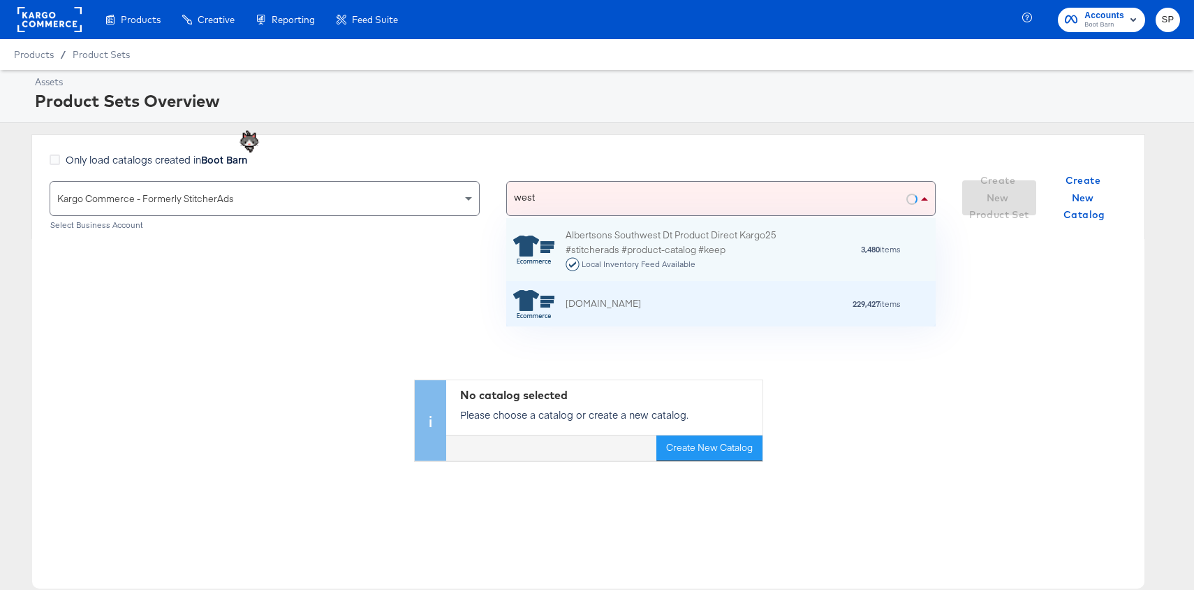
click at [668, 315] on div "[DOMAIN_NAME] 229,427 items" at bounding box center [719, 304] width 413 height 28
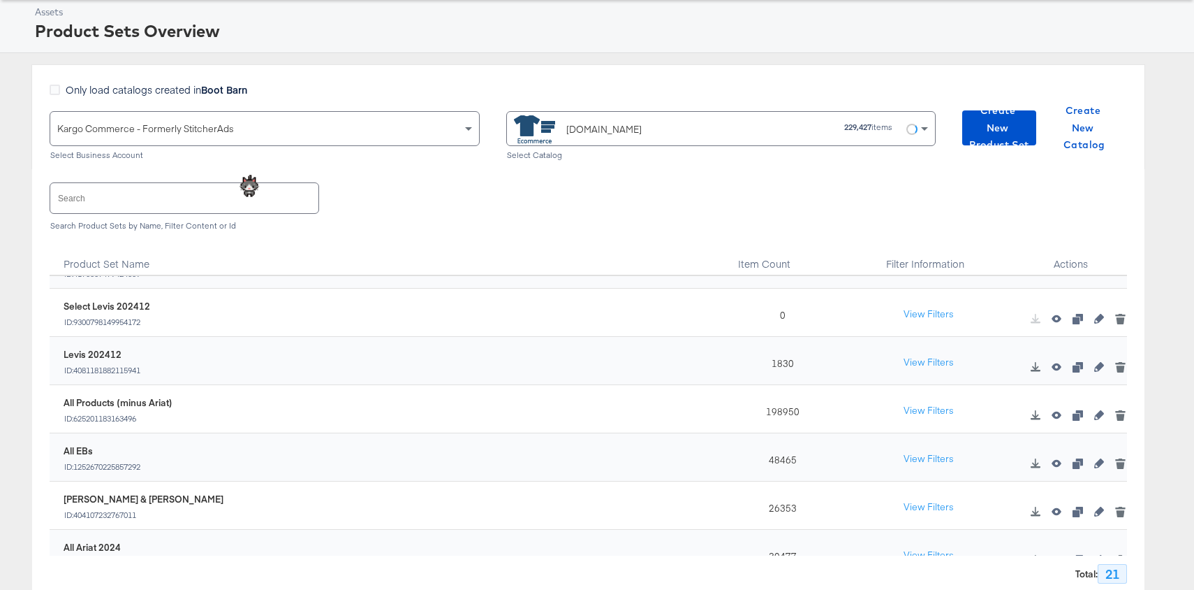
scroll to position [0, 0]
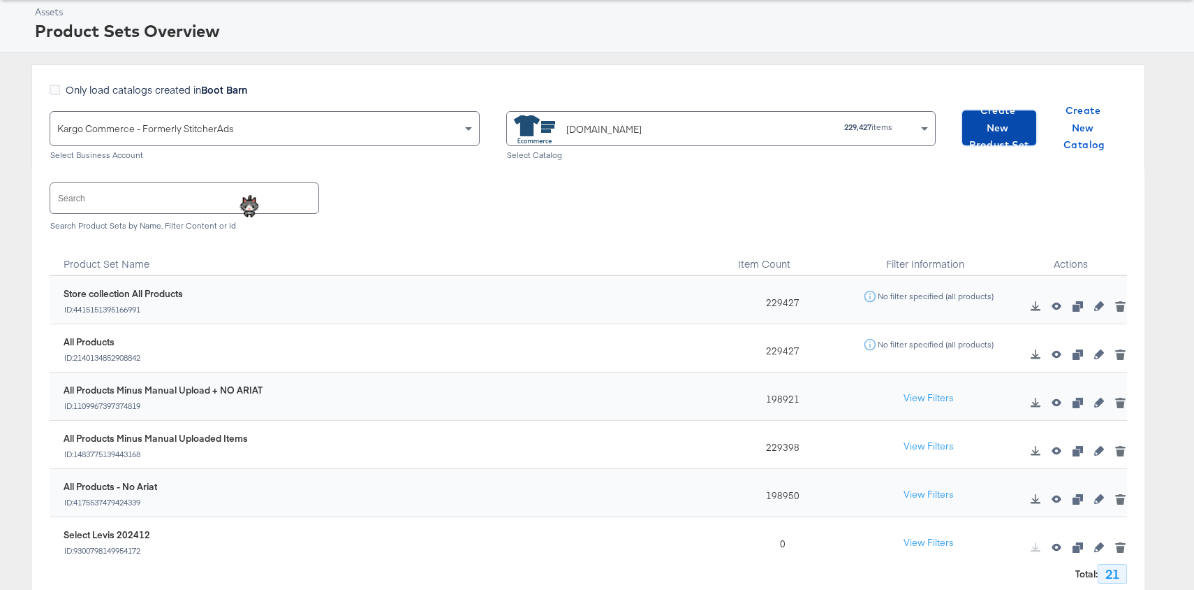
click at [1025, 115] on span "Create New Product Set" at bounding box center [999, 128] width 63 height 52
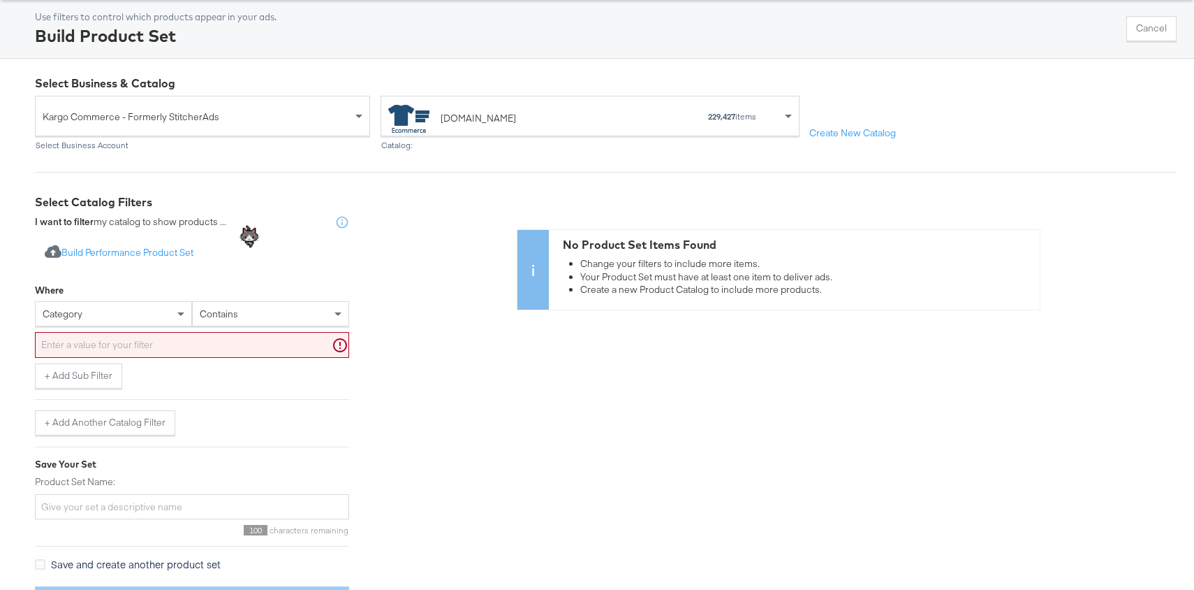
click at [110, 312] on div "category" at bounding box center [114, 314] width 156 height 24
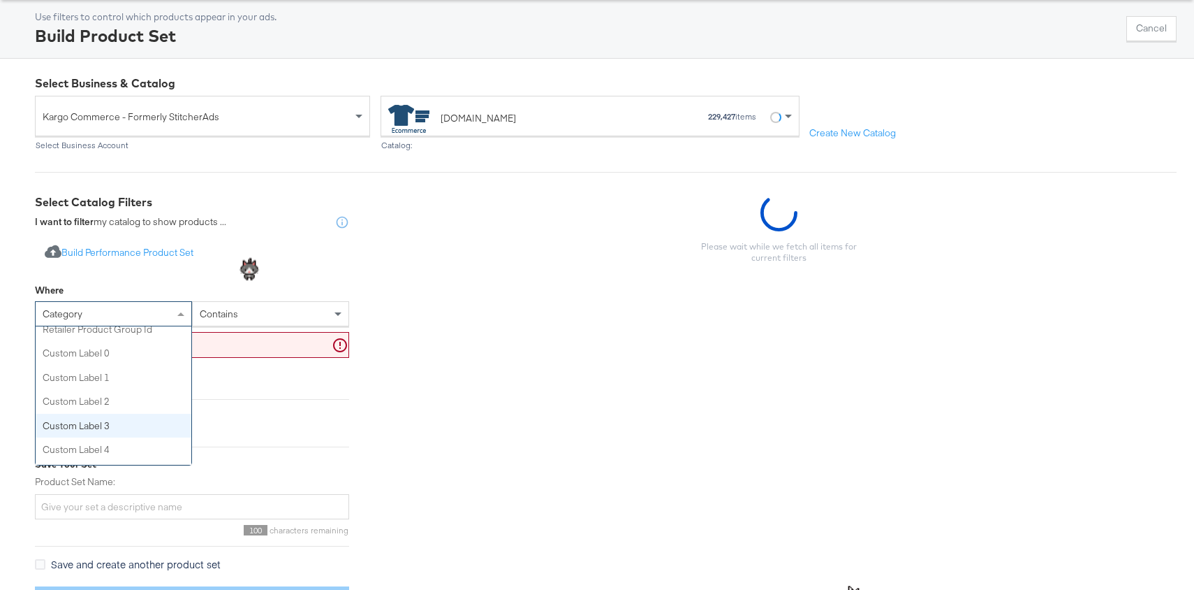
scroll to position [444, 0]
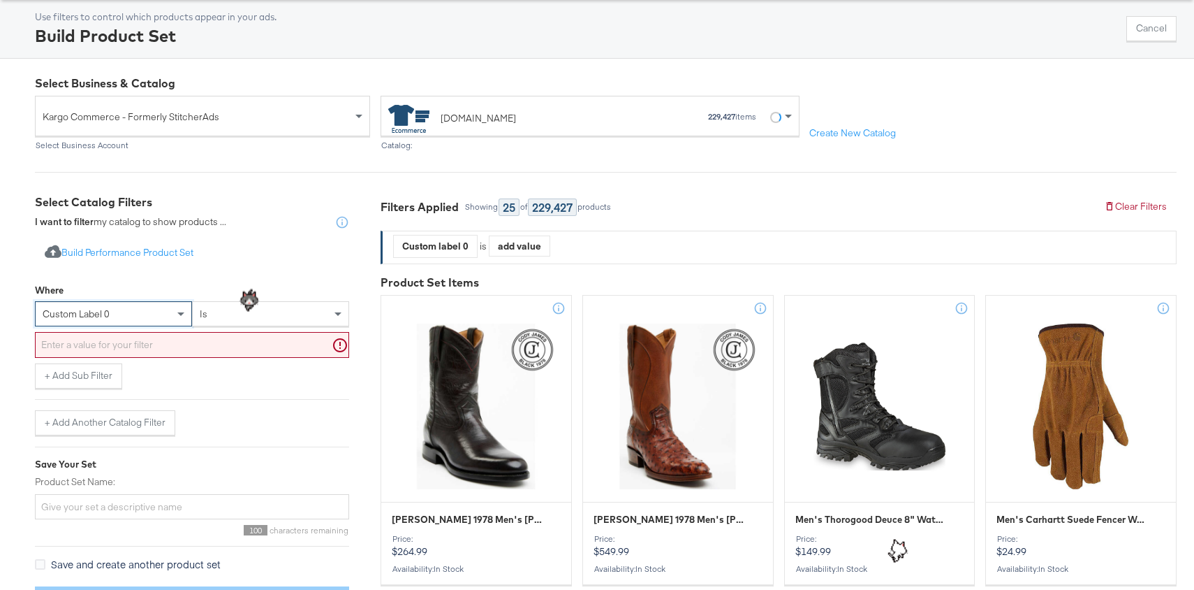
click at [147, 357] on div at bounding box center [192, 347] width 314 height 31
click at [147, 347] on input "text" at bounding box center [192, 345] width 314 height 26
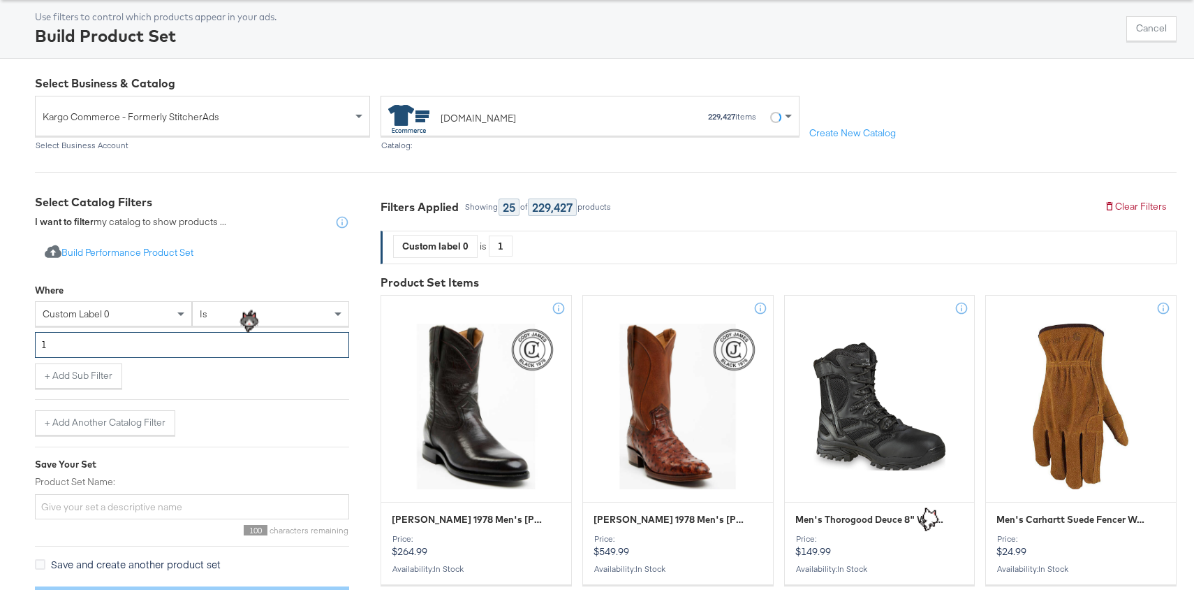
type input "1"
click at [241, 376] on div "+ Add Sub Filter" at bounding box center [192, 375] width 314 height 25
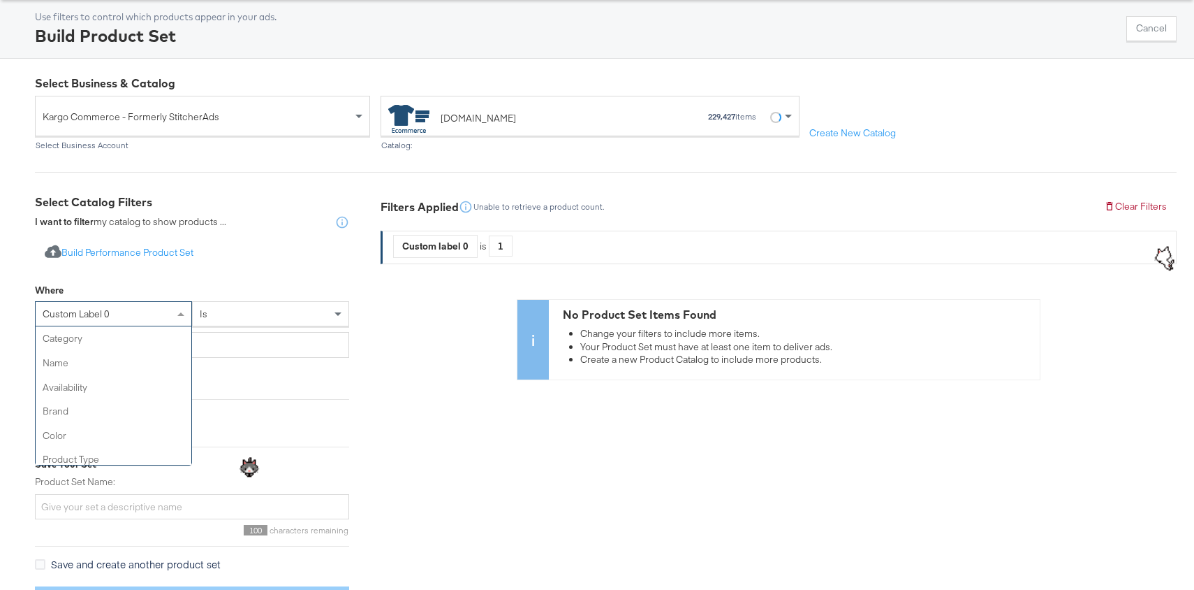
click at [165, 309] on div "custom label 0" at bounding box center [114, 314] width 156 height 24
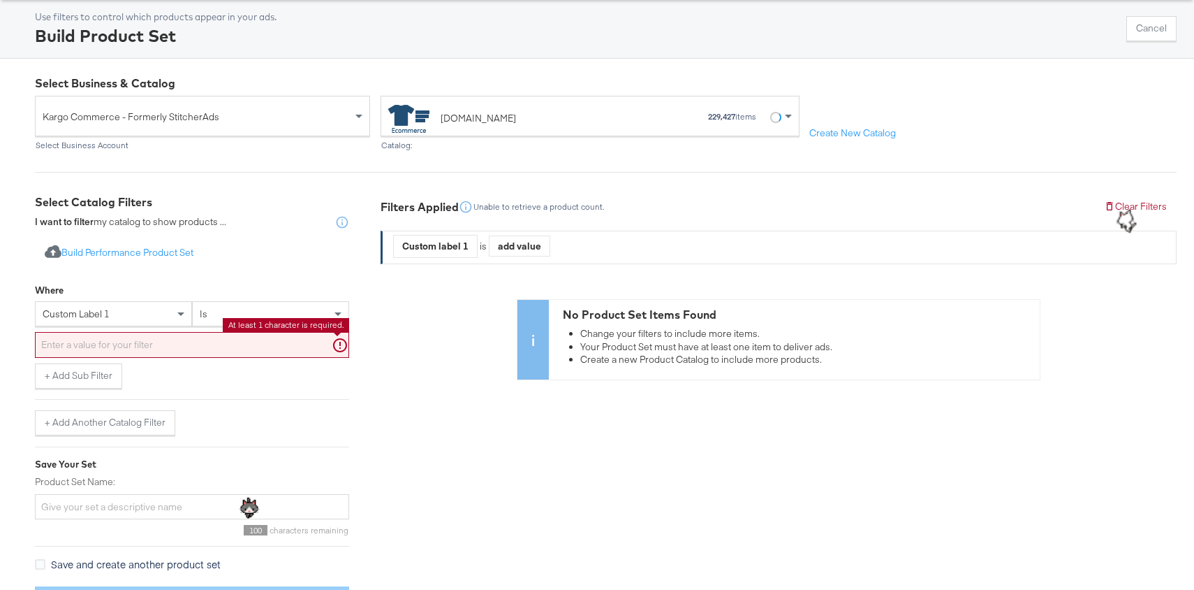
click at [140, 346] on input "text" at bounding box center [192, 345] width 314 height 26
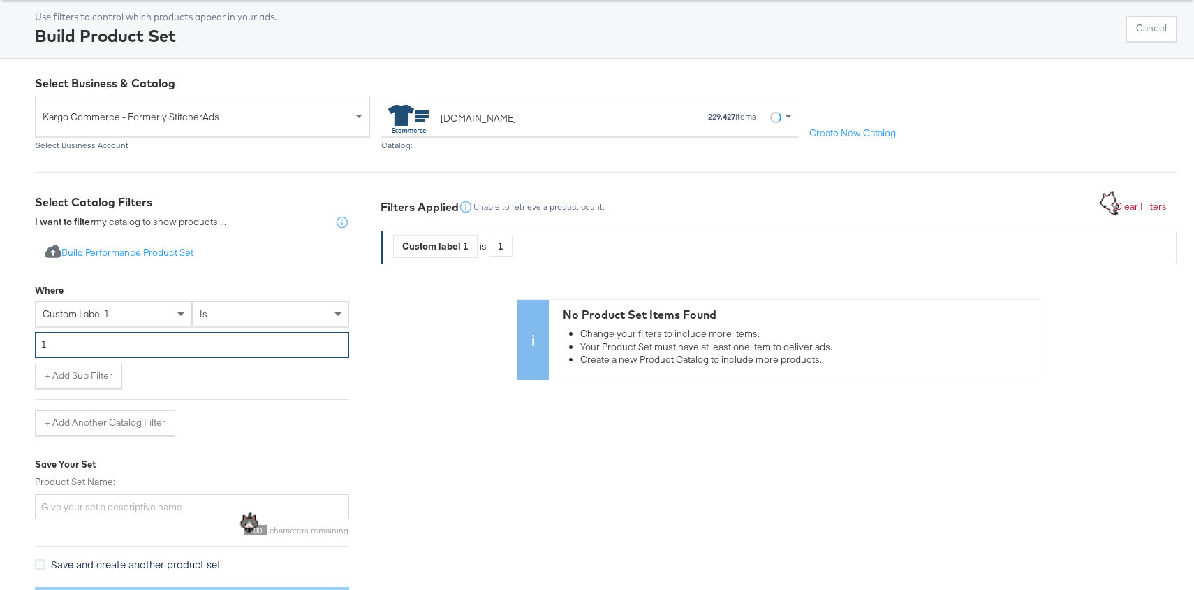
type input "1"
click at [197, 384] on div "+ Add Sub Filter" at bounding box center [192, 375] width 314 height 25
click at [133, 302] on div "custom label 1" at bounding box center [114, 314] width 156 height 24
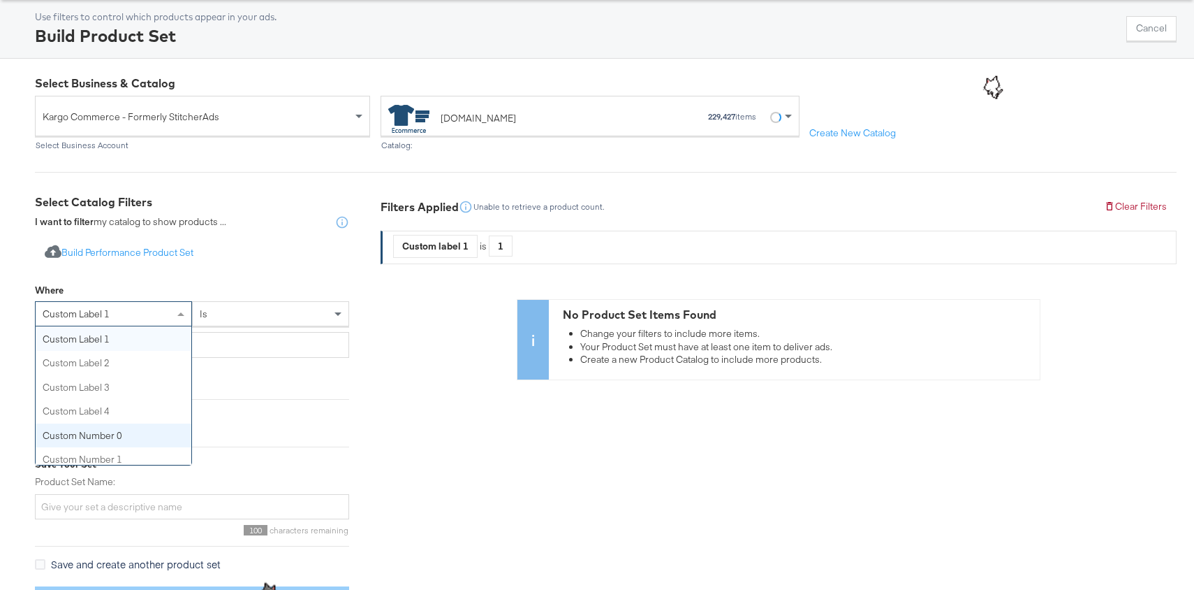
scroll to position [513, 0]
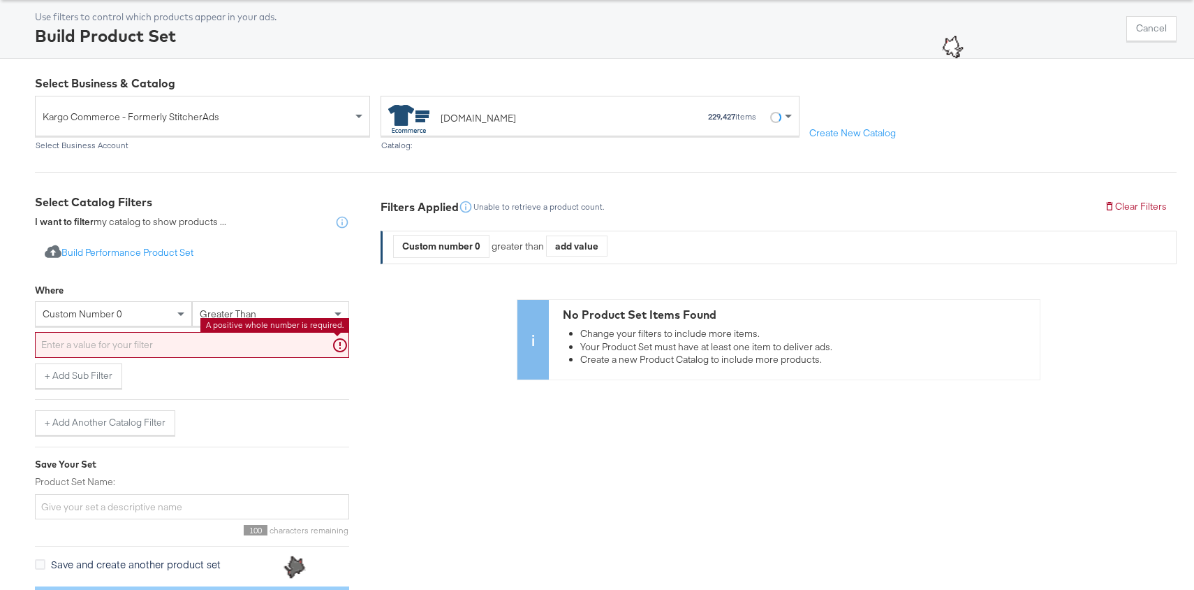
click at [200, 349] on input "text" at bounding box center [192, 345] width 314 height 26
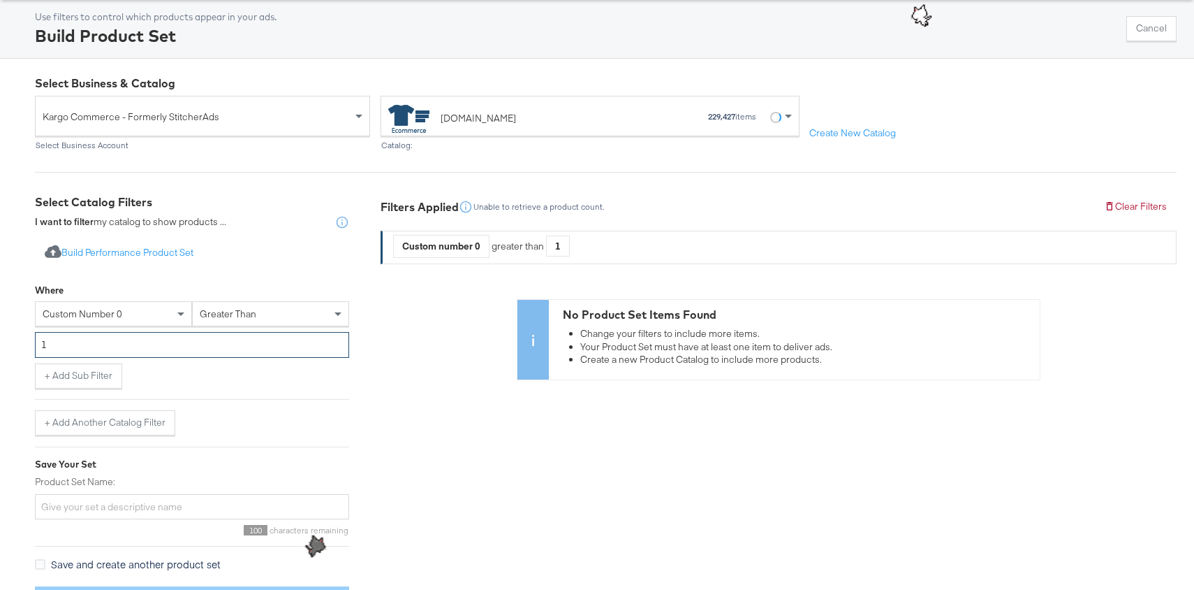
type input "1"
click at [204, 385] on div "+ Add Sub Filter" at bounding box center [192, 375] width 314 height 25
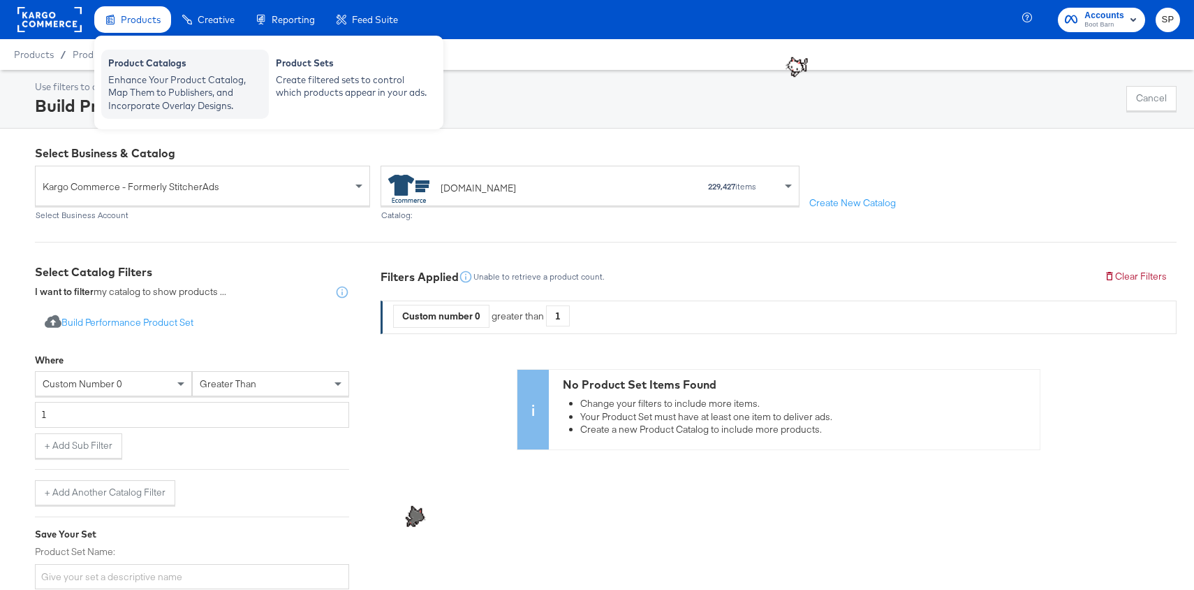
click at [142, 92] on div "Enhance Your Product Catalog, Map Them to Publishers, and Incorporate Overlay D…" at bounding box center [185, 92] width 154 height 39
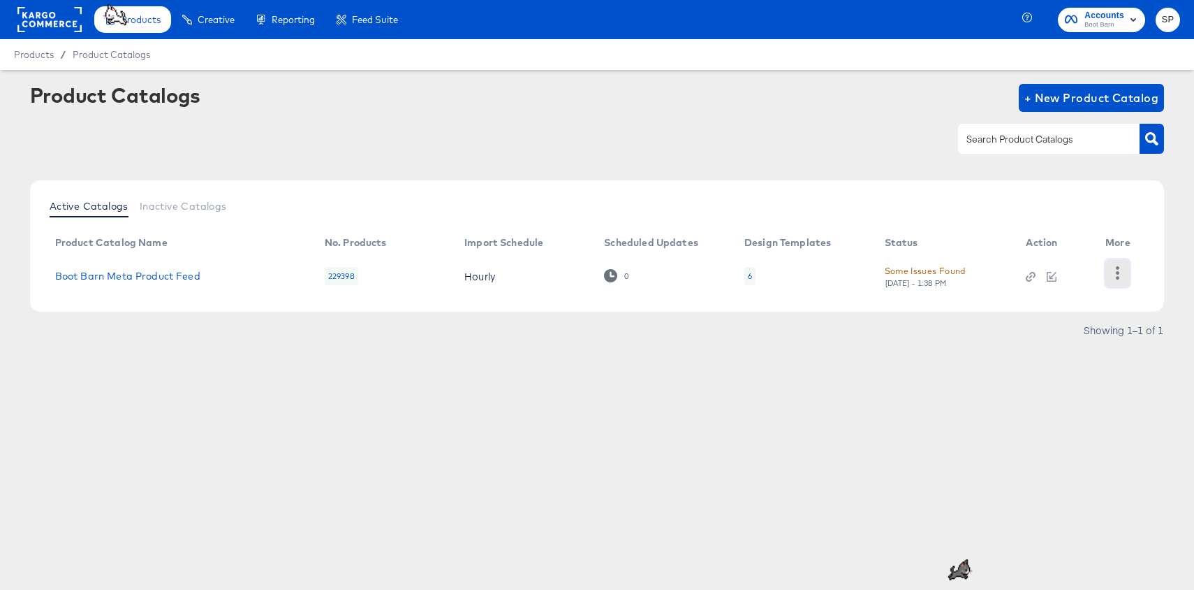
click at [1120, 272] on icon "button" at bounding box center [1117, 272] width 13 height 13
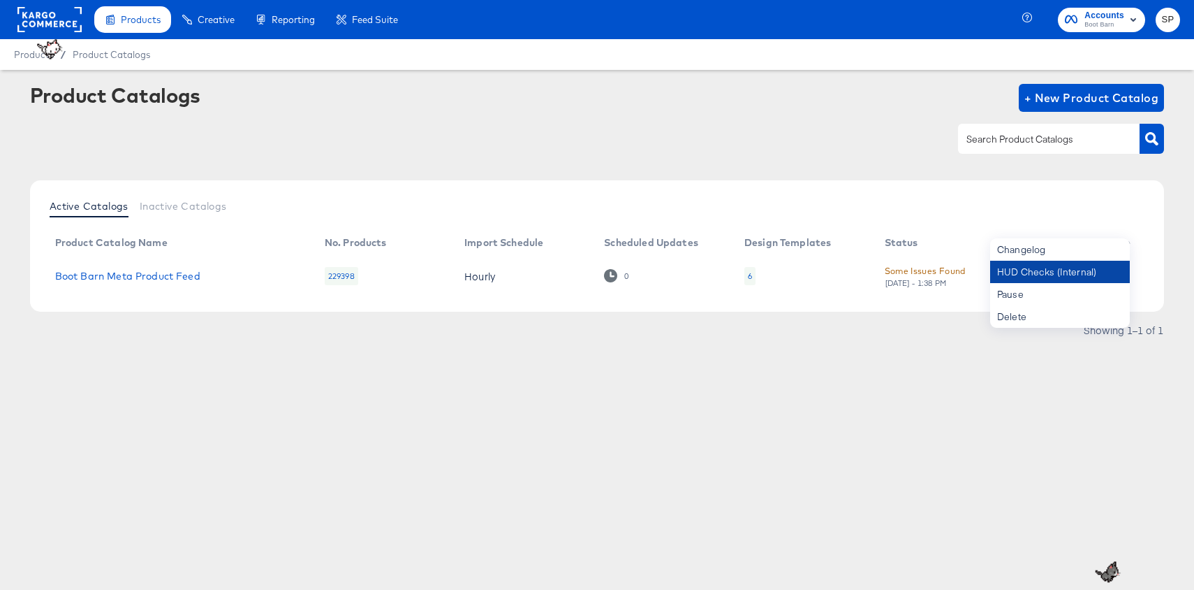
click at [1060, 273] on div "HUD Checks (Internal)" at bounding box center [1060, 272] width 140 height 22
